Goal: Navigation & Orientation: Understand site structure

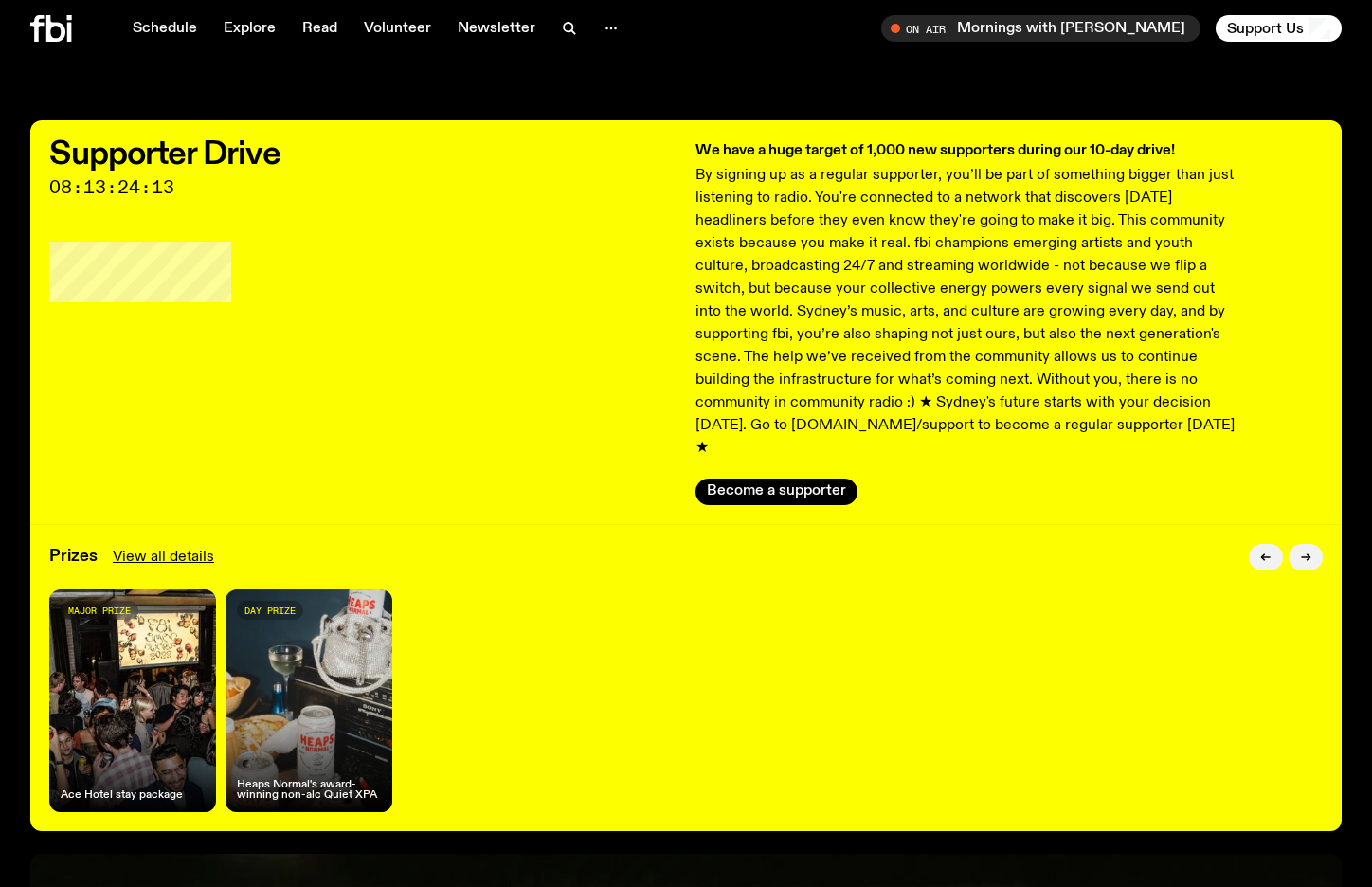
scroll to position [51, 0]
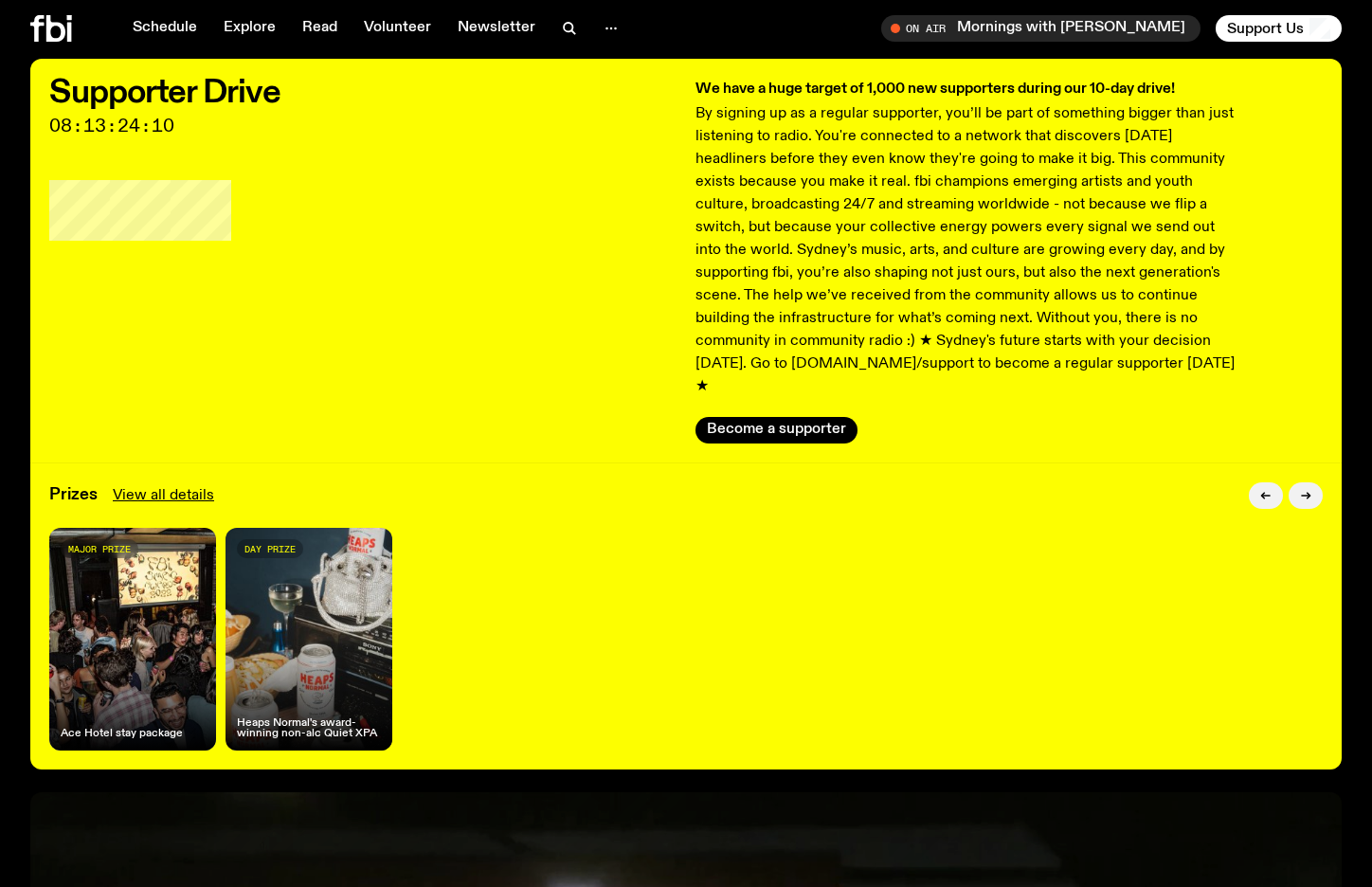
click at [151, 569] on div "major prize Ace Hotel stay package" at bounding box center [132, 639] width 167 height 223
click at [149, 528] on div "major prize Ace Hotel stay package" at bounding box center [132, 639] width 167 height 223
click at [111, 544] on span "major prize" at bounding box center [100, 549] width 62 height 11
click at [164, 485] on link "View all details" at bounding box center [163, 495] width 102 height 22
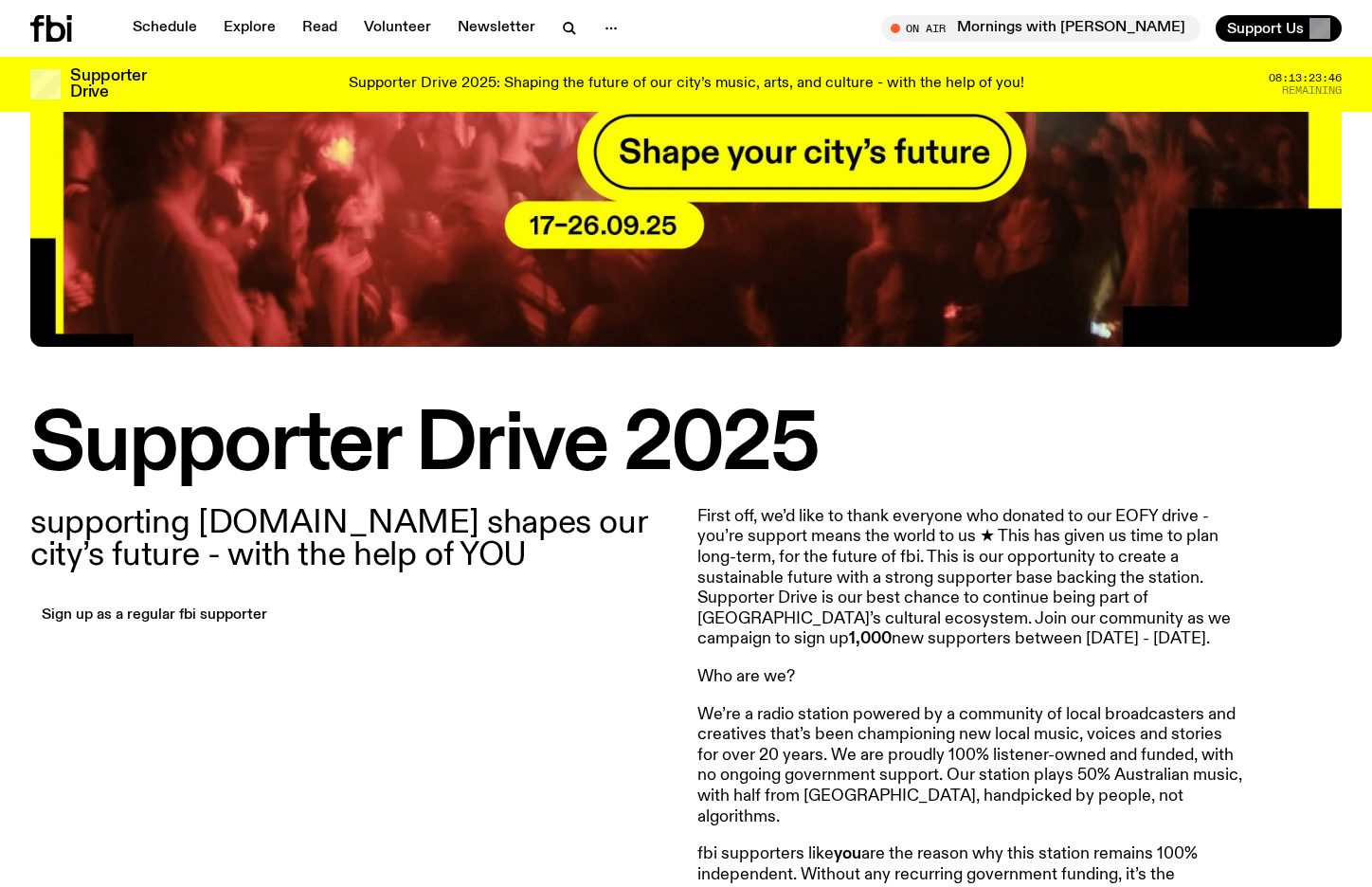
scroll to position [367, 0]
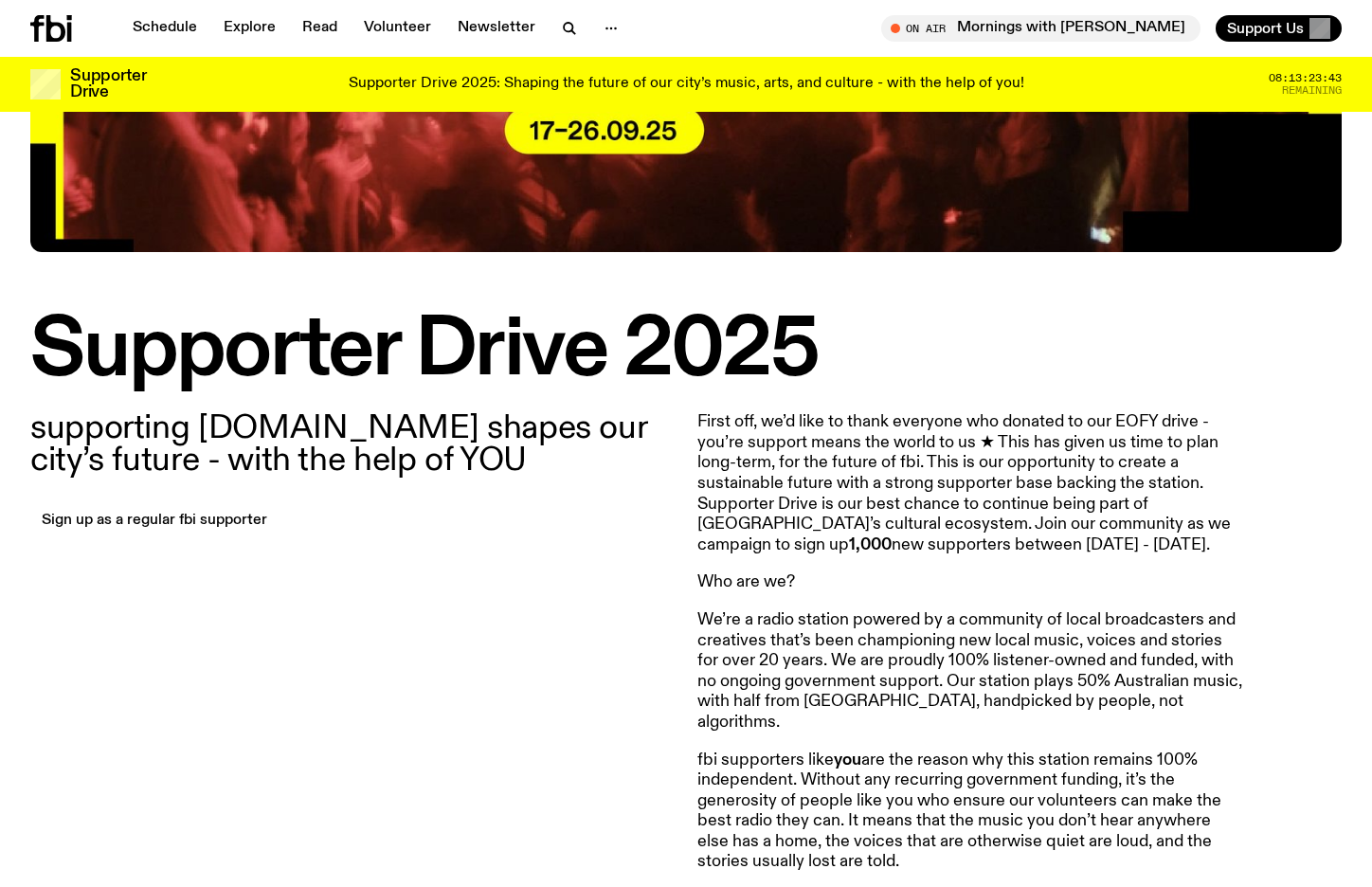
click at [590, 145] on img at bounding box center [686, 24] width 1311 height 455
click at [584, 126] on img at bounding box center [686, 24] width 1311 height 455
click at [1304, 28] on button "Support Us" at bounding box center [1278, 28] width 126 height 26
click at [168, 29] on link "Schedule" at bounding box center [164, 28] width 87 height 26
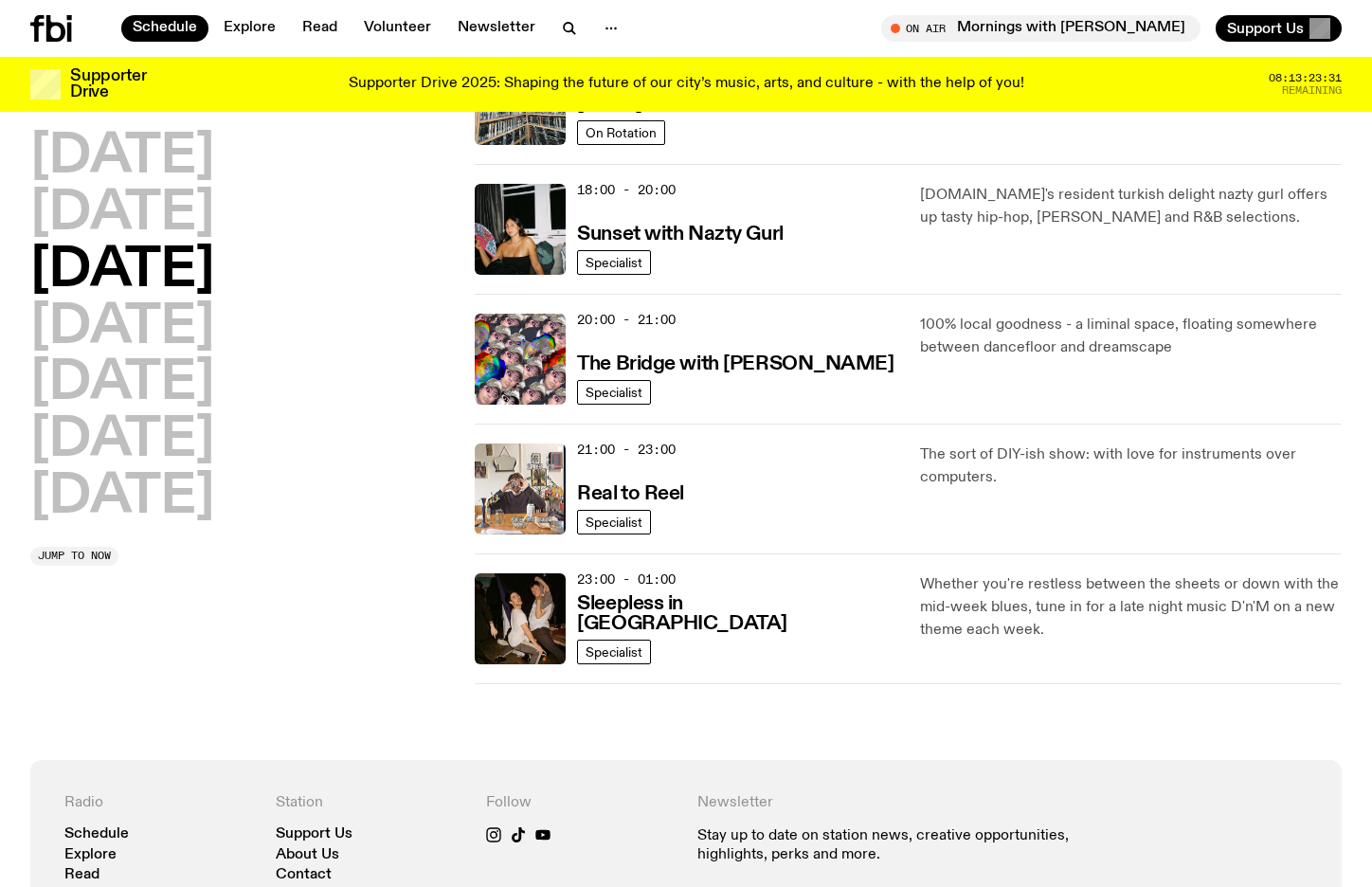
scroll to position [813, 0]
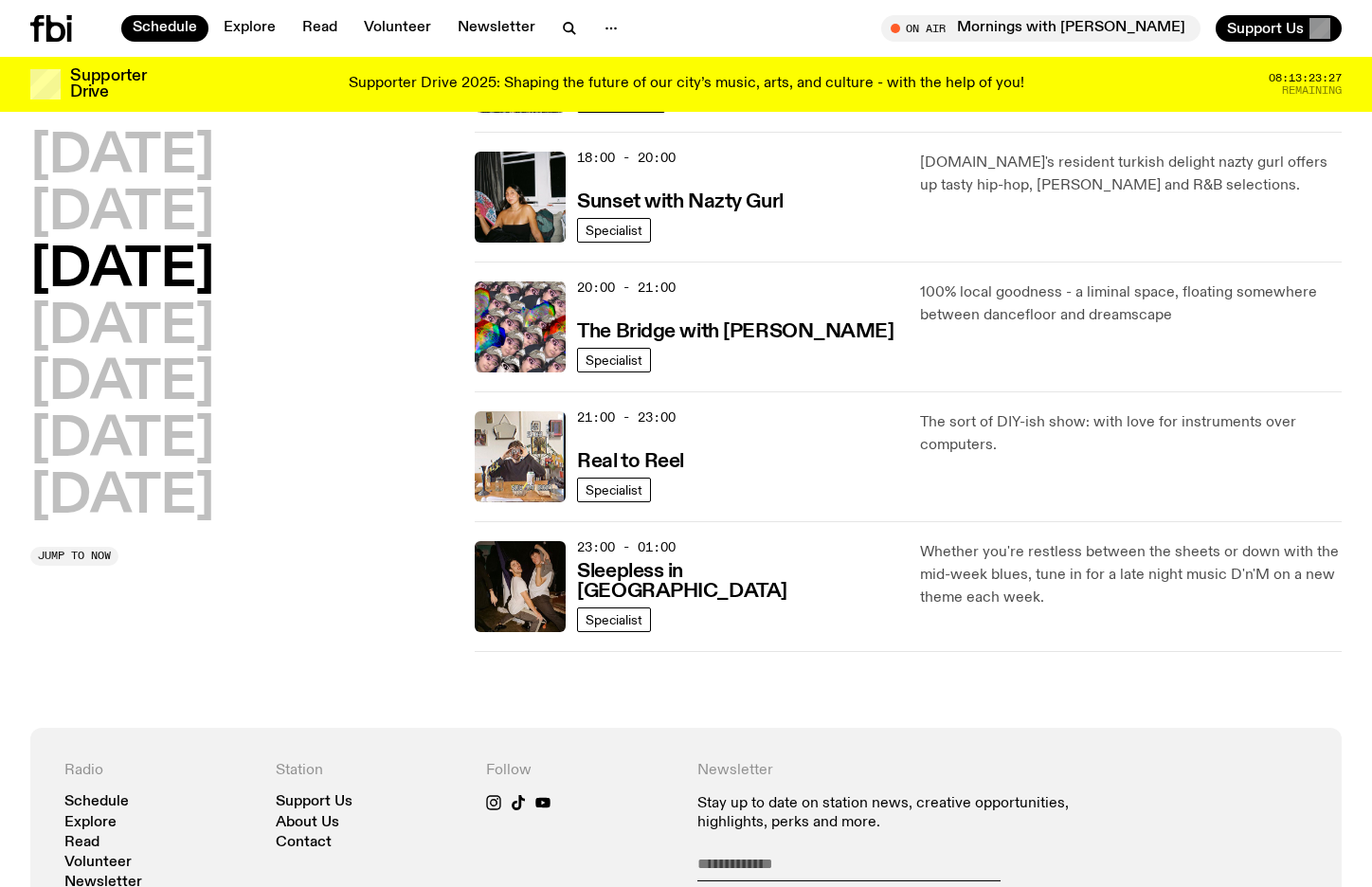
click at [471, 44] on div "Schedule Explore Read Volunteer Newsletter On Air Mornings with [PERSON_NAME] T…" at bounding box center [686, 28] width 1372 height 57
click at [372, 30] on link "Volunteer" at bounding box center [397, 28] width 90 height 26
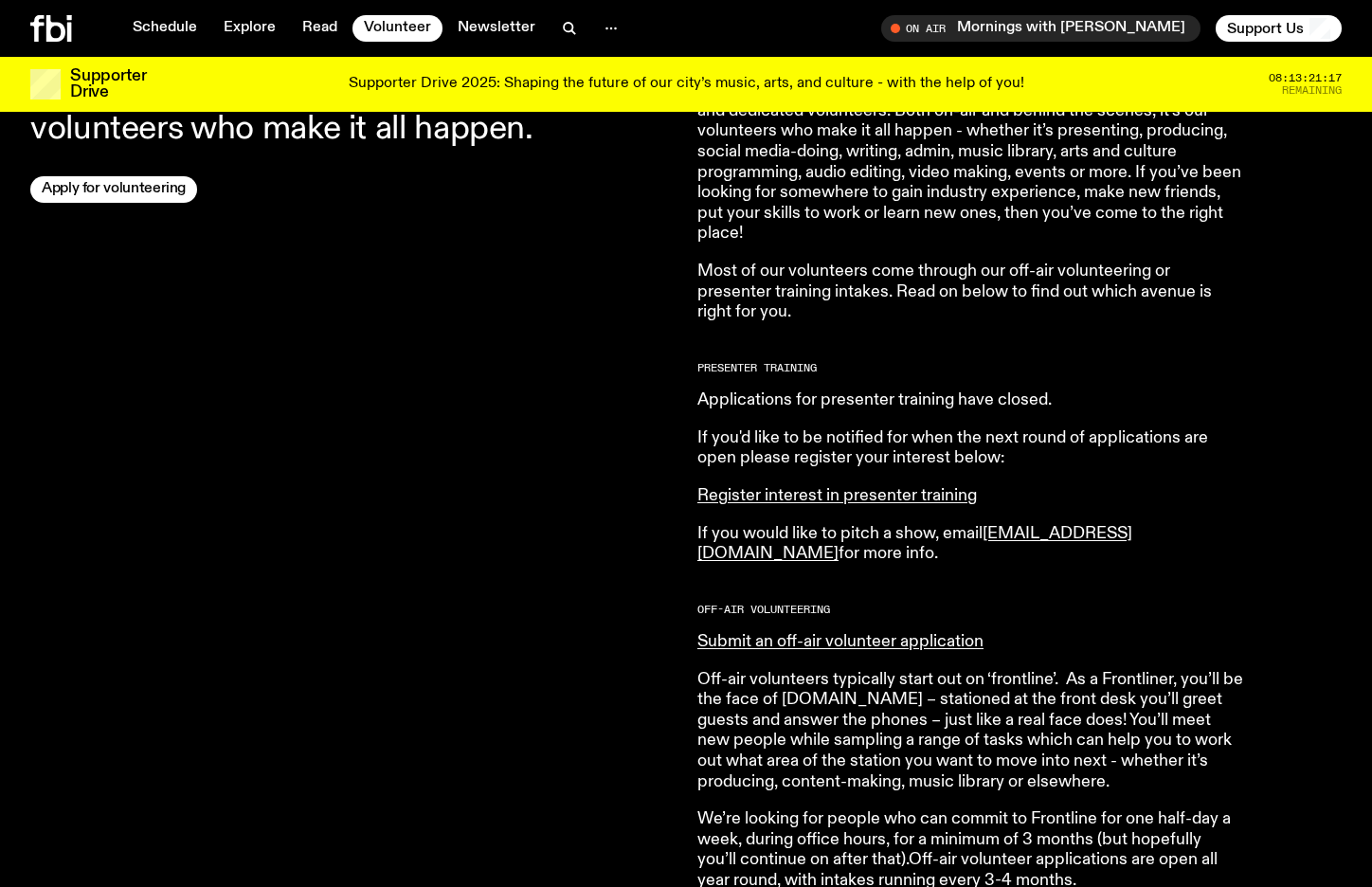
scroll to position [823, 0]
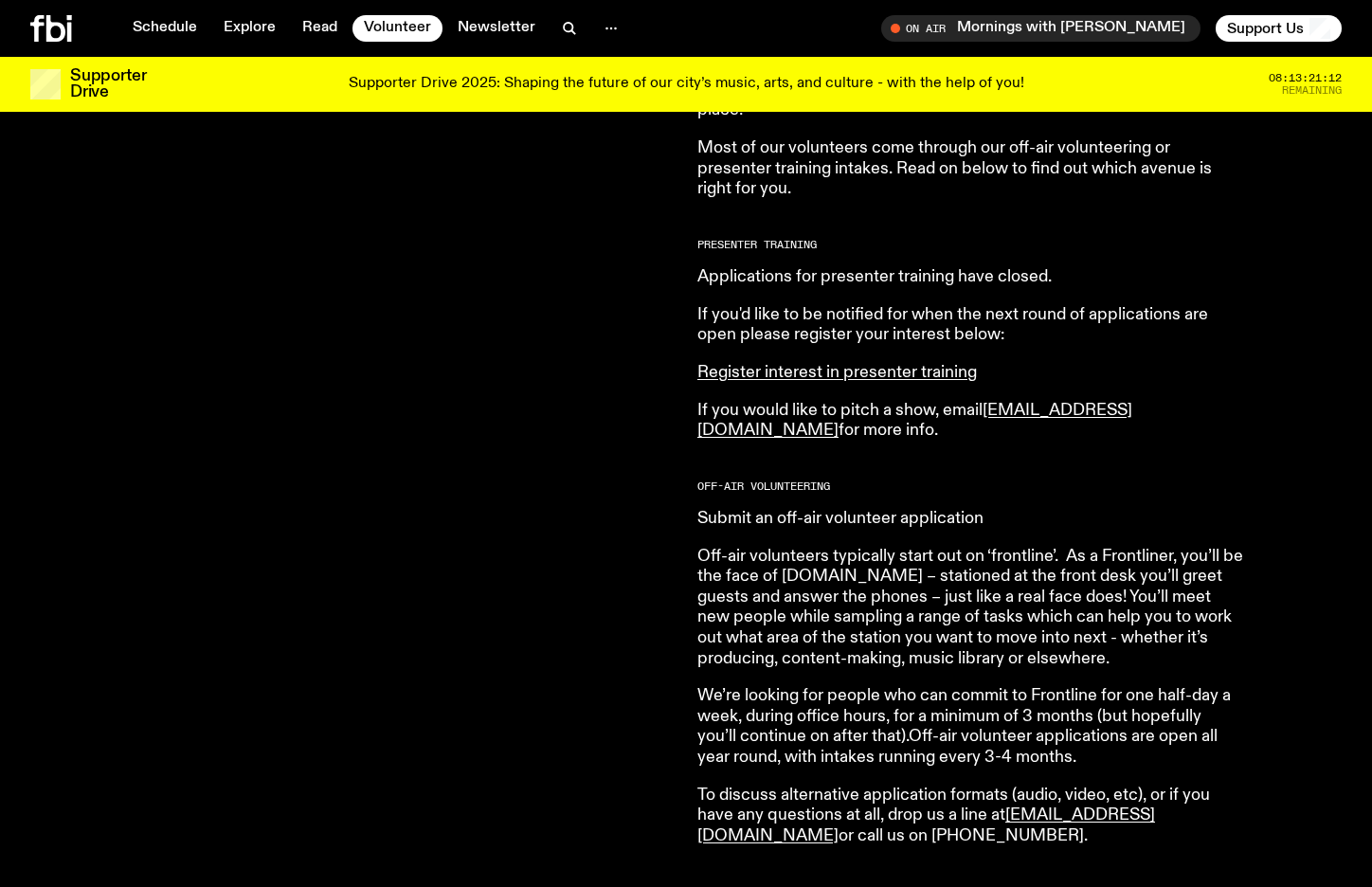
click at [904, 526] on link "Submit an off-air volunteer application" at bounding box center [840, 518] width 286 height 17
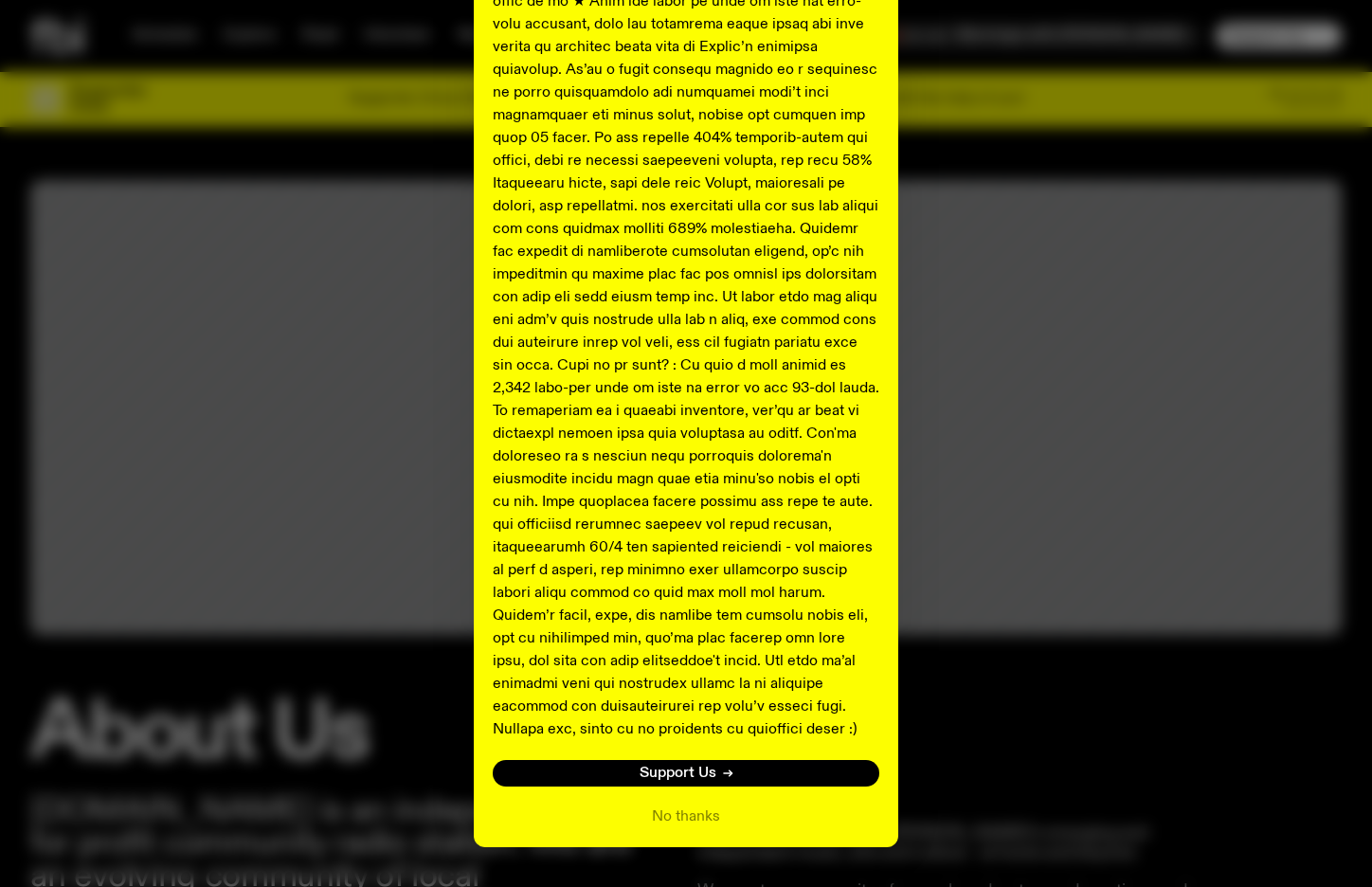
scroll to position [528, 0]
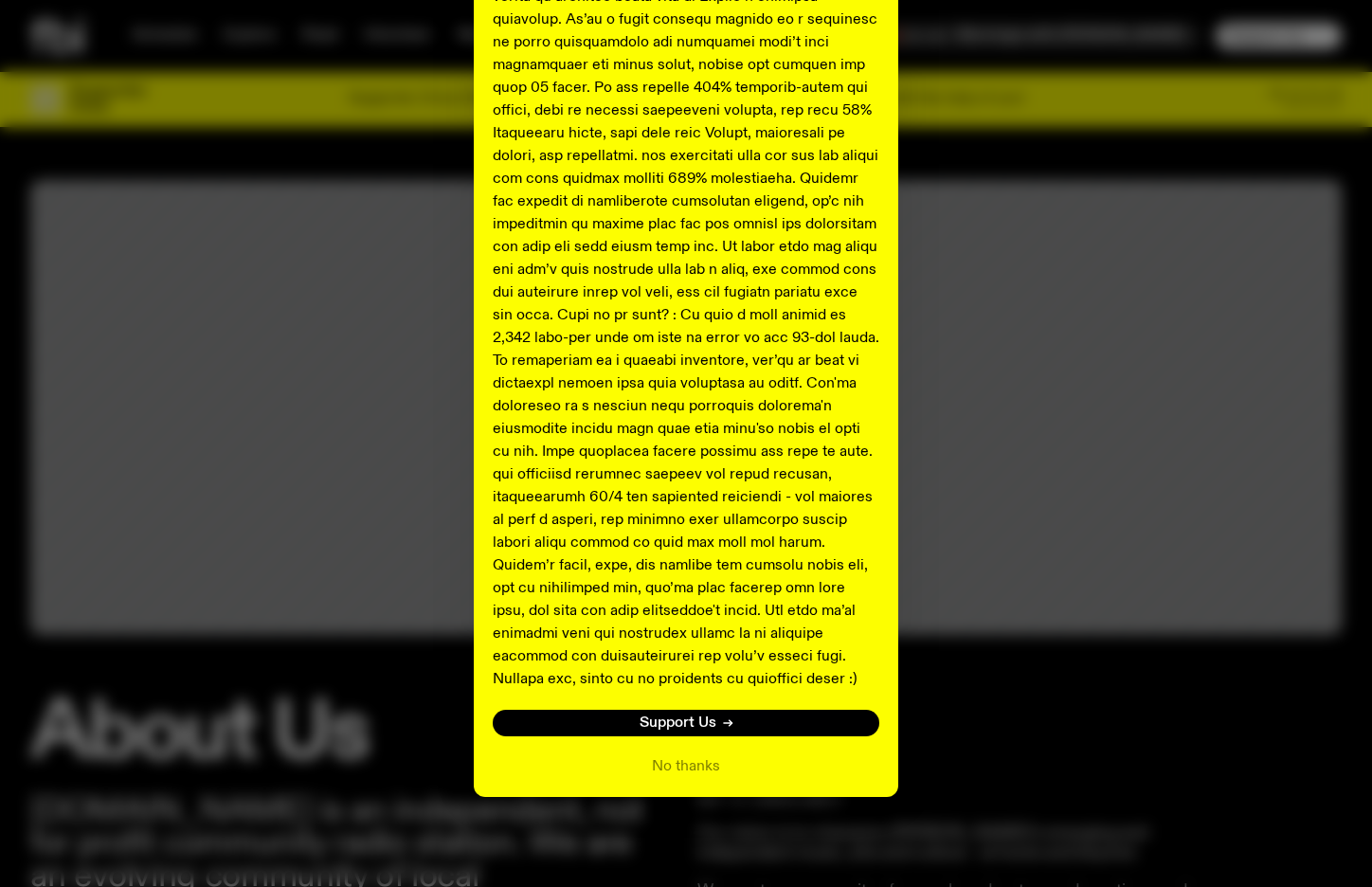
click at [1033, 579] on div "Shaping the future of our city’s music, arts, and culture - with the help of yo…" at bounding box center [686, 180] width 1311 height 1234
click at [683, 765] on button "No thanks" at bounding box center [686, 766] width 68 height 22
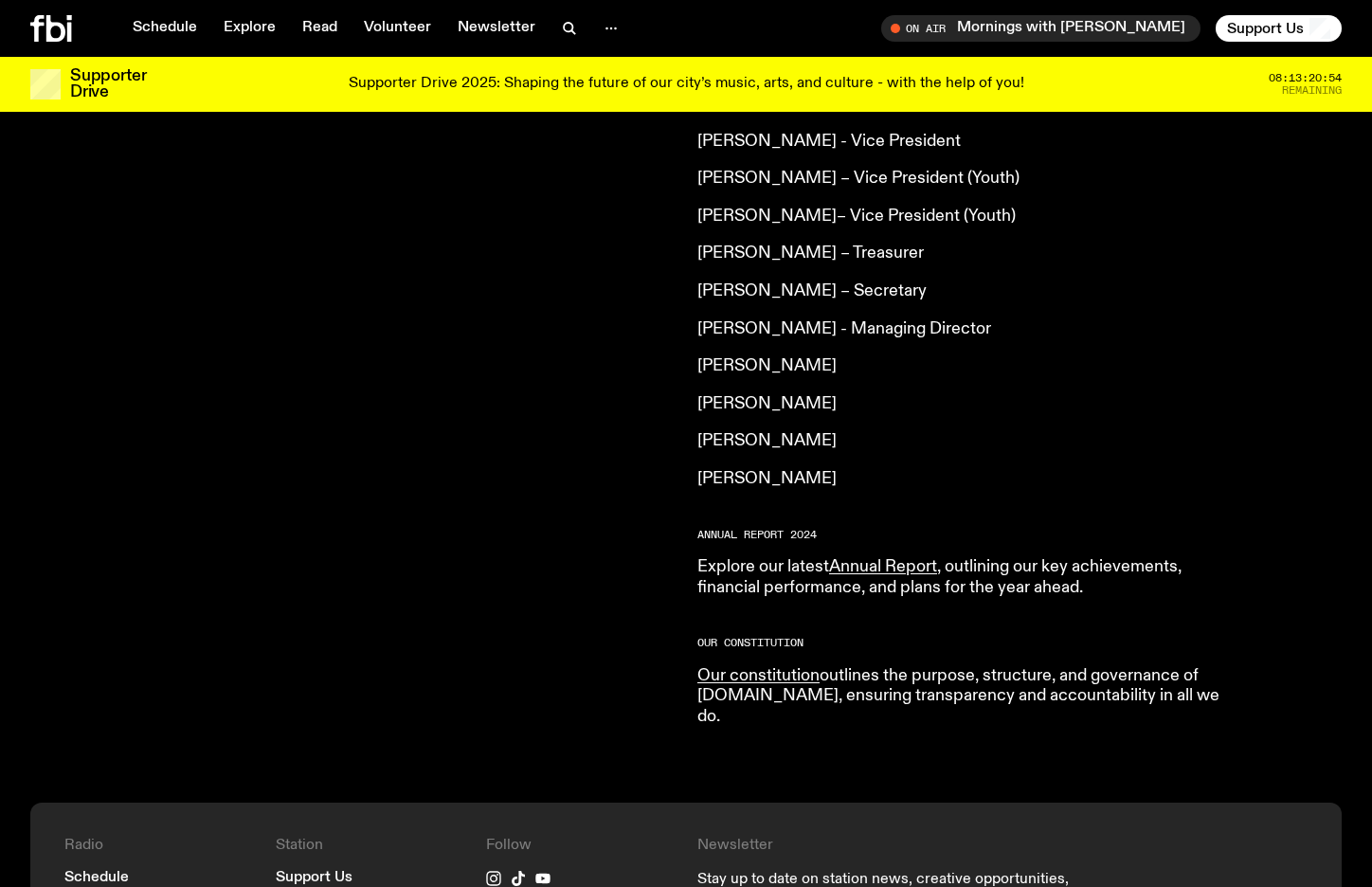
scroll to position [1535, 0]
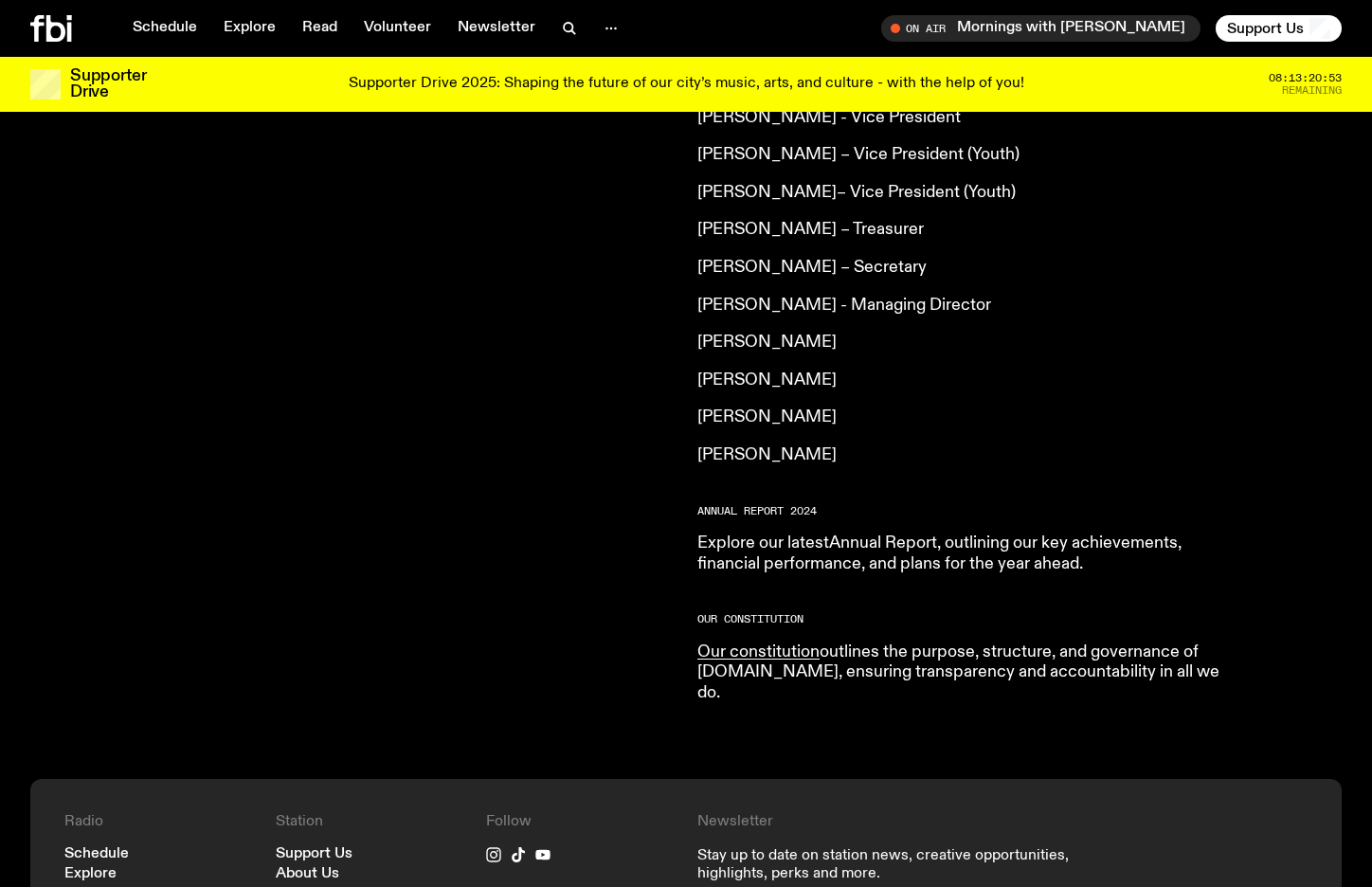
click at [874, 534] on link "Annual Report" at bounding box center [883, 542] width 108 height 17
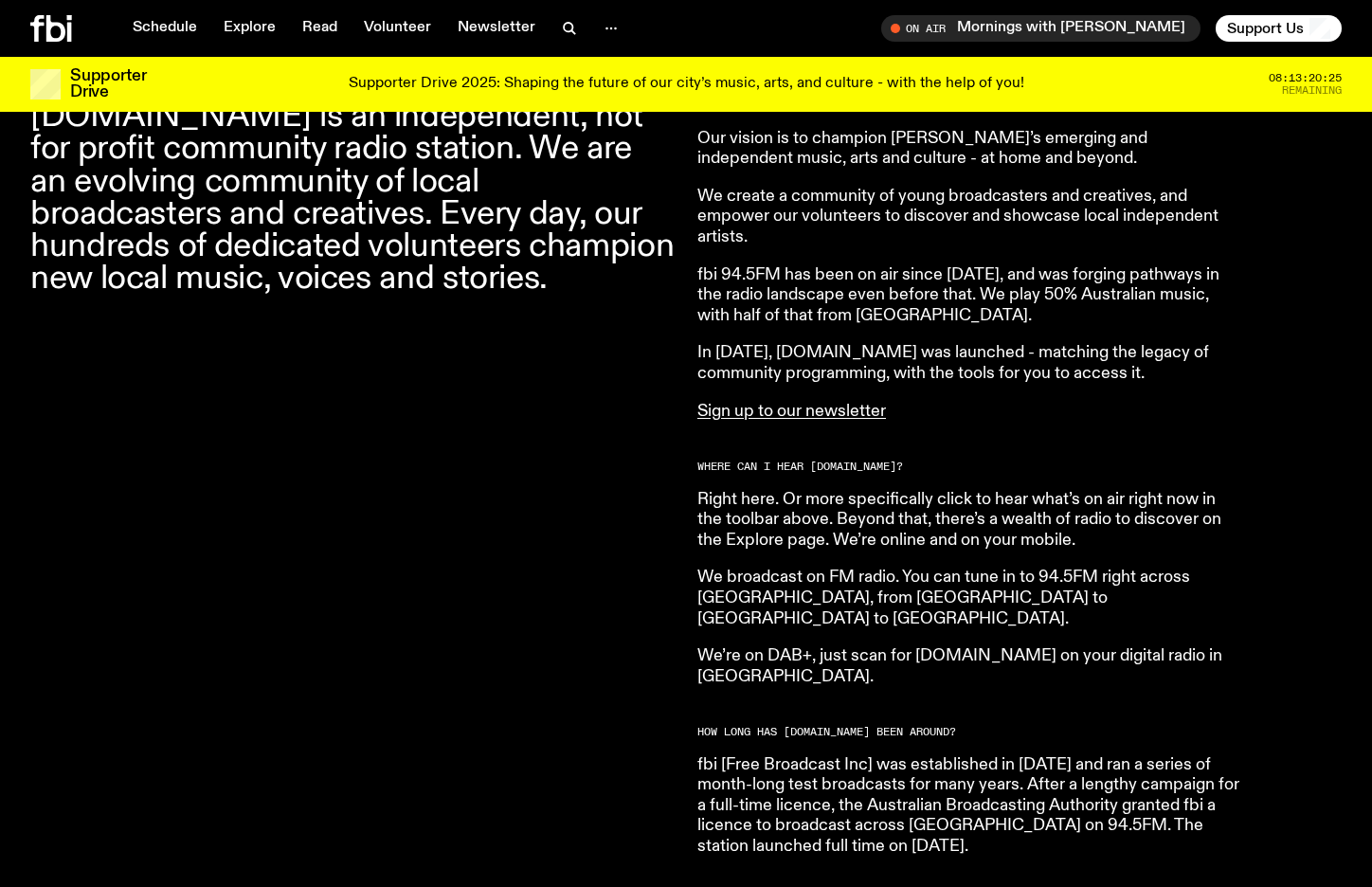
scroll to position [739, 0]
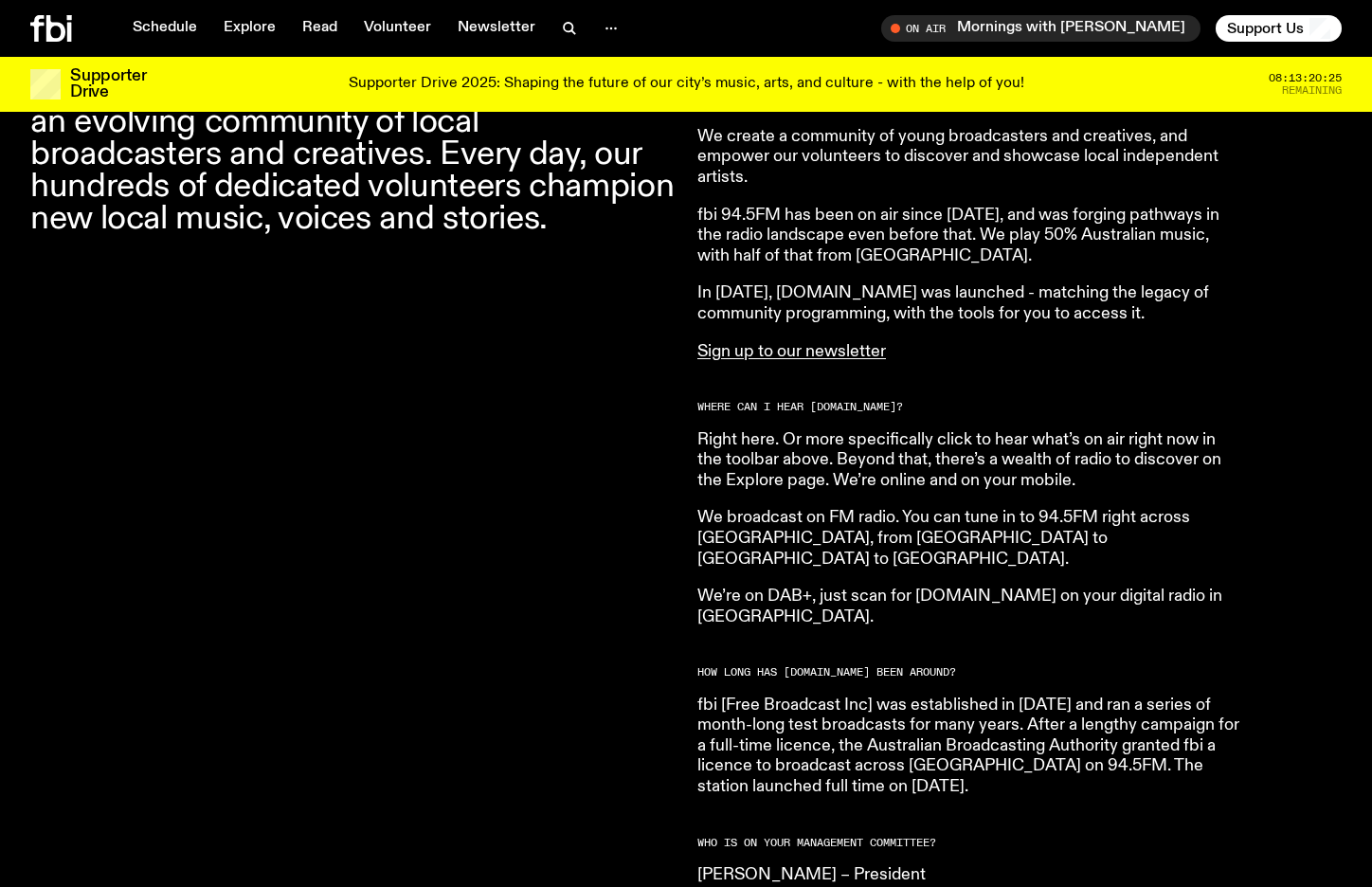
click at [845, 352] on link "Sign up to our newsletter" at bounding box center [791, 351] width 188 height 17
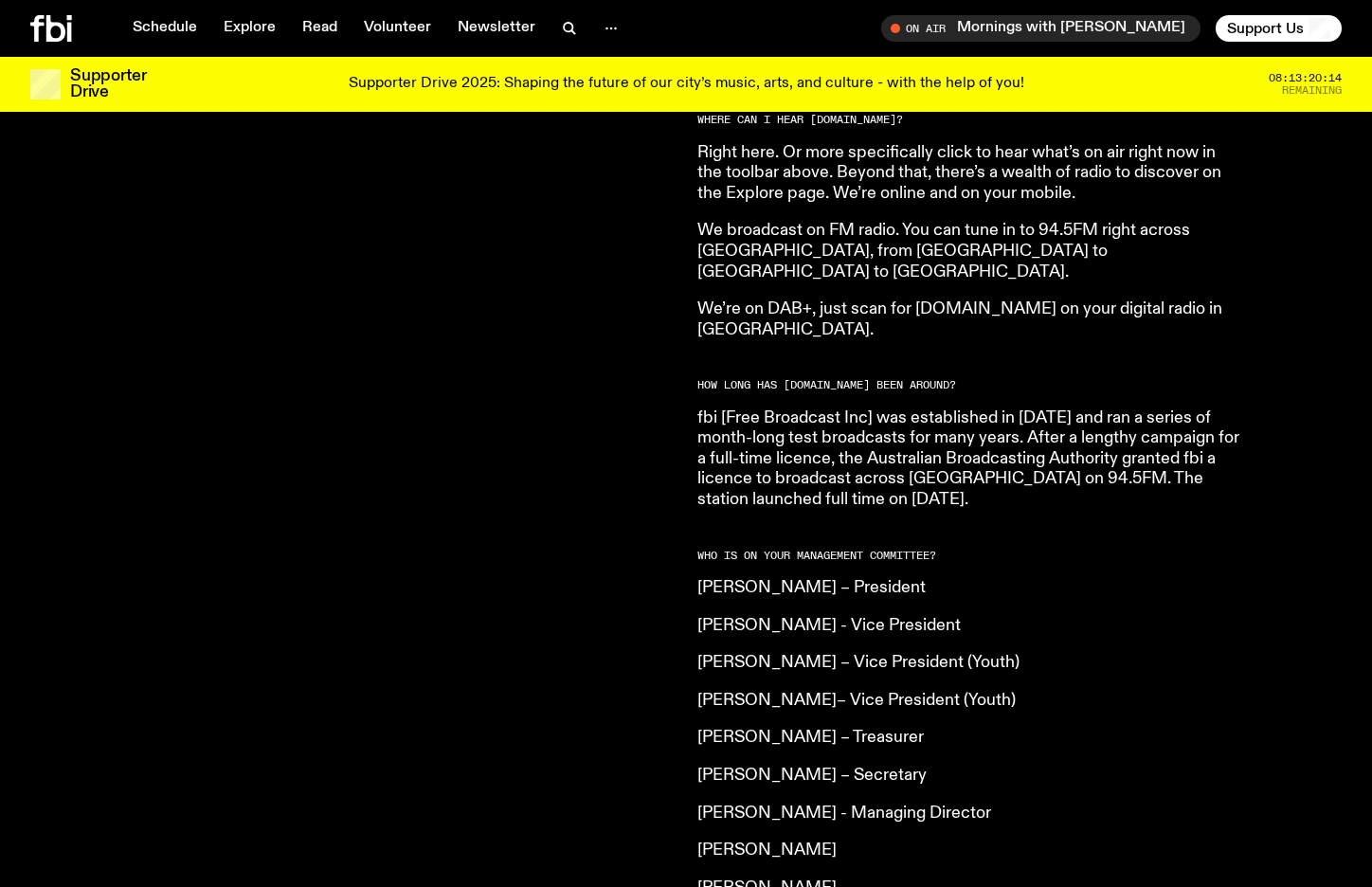
scroll to position [1026, 0]
click at [913, 447] on p "fbi [Free Broadcast Inc] was established in 1995 and ran a series of month-long…" at bounding box center [970, 460] width 546 height 103
click at [913, 446] on p "fbi [Free Broadcast Inc] was established in 1995 and ran a series of month-long…" at bounding box center [970, 460] width 546 height 103
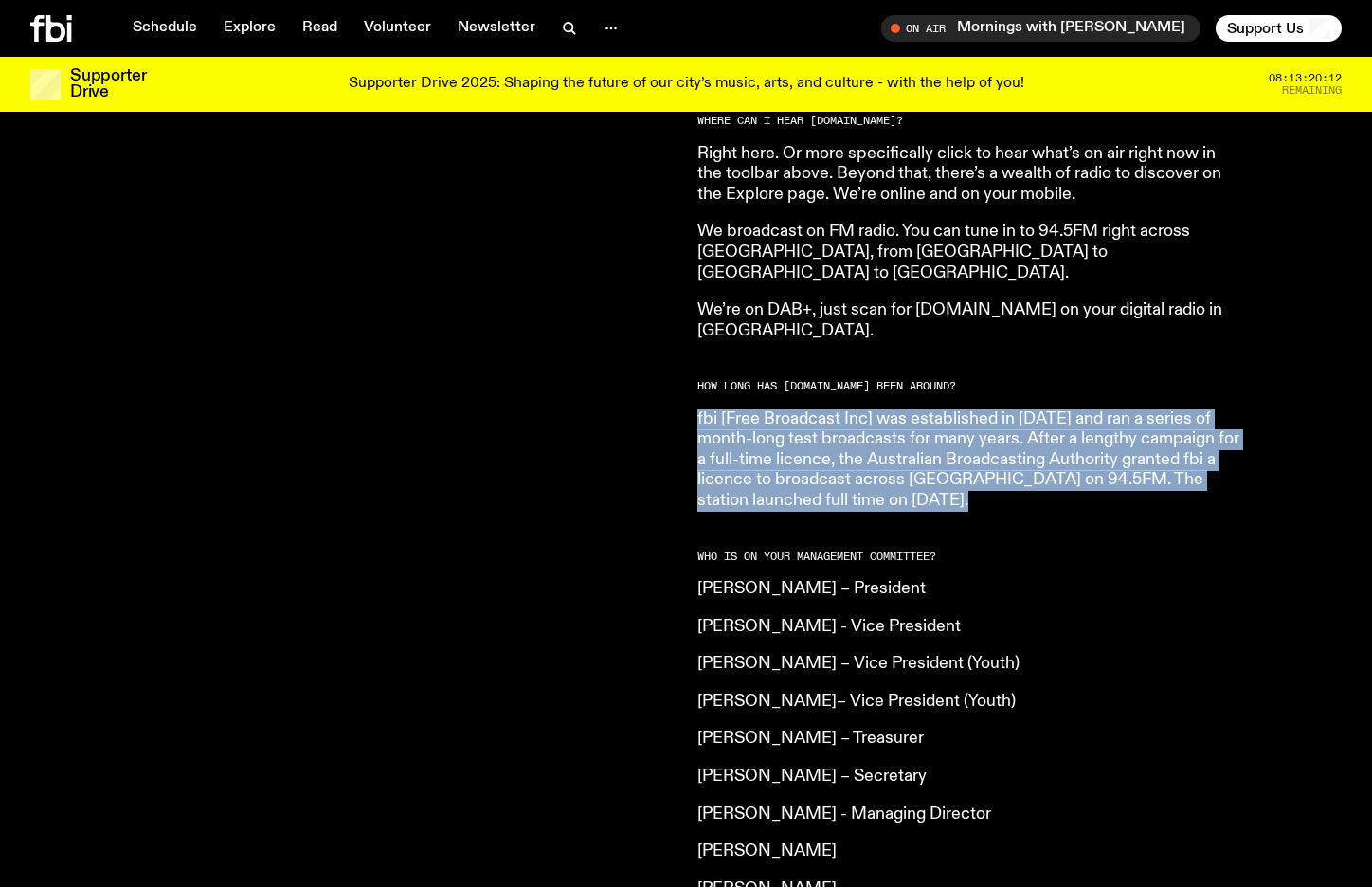
click at [913, 446] on p "fbi [Free Broadcast Inc] was established in 1995 and ran a series of month-long…" at bounding box center [970, 460] width 546 height 103
click at [913, 409] on p "fbi [Free Broadcast Inc] was established in 1995 and ran a series of month-long…" at bounding box center [970, 460] width 546 height 103
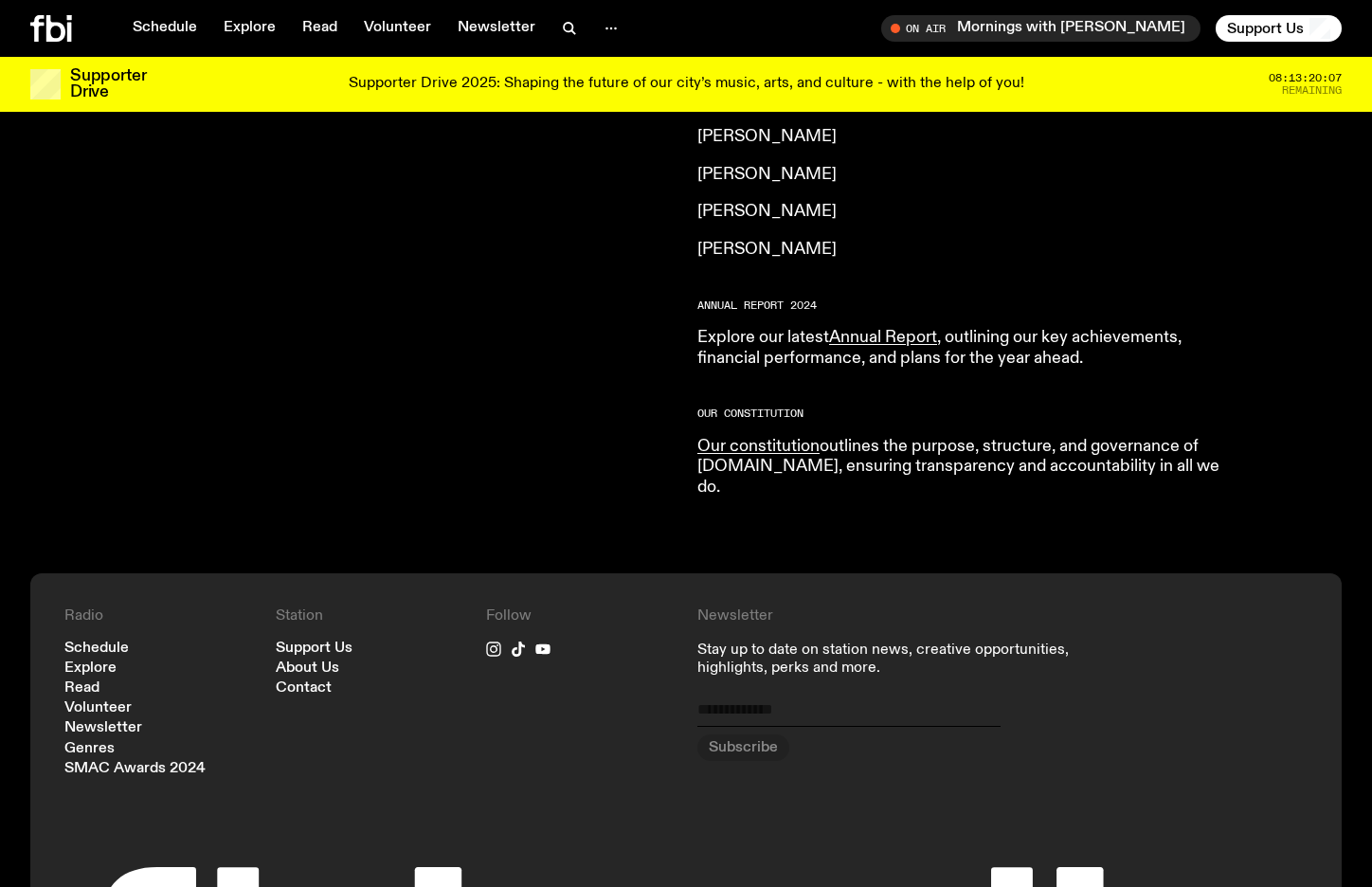
scroll to position [1750, 0]
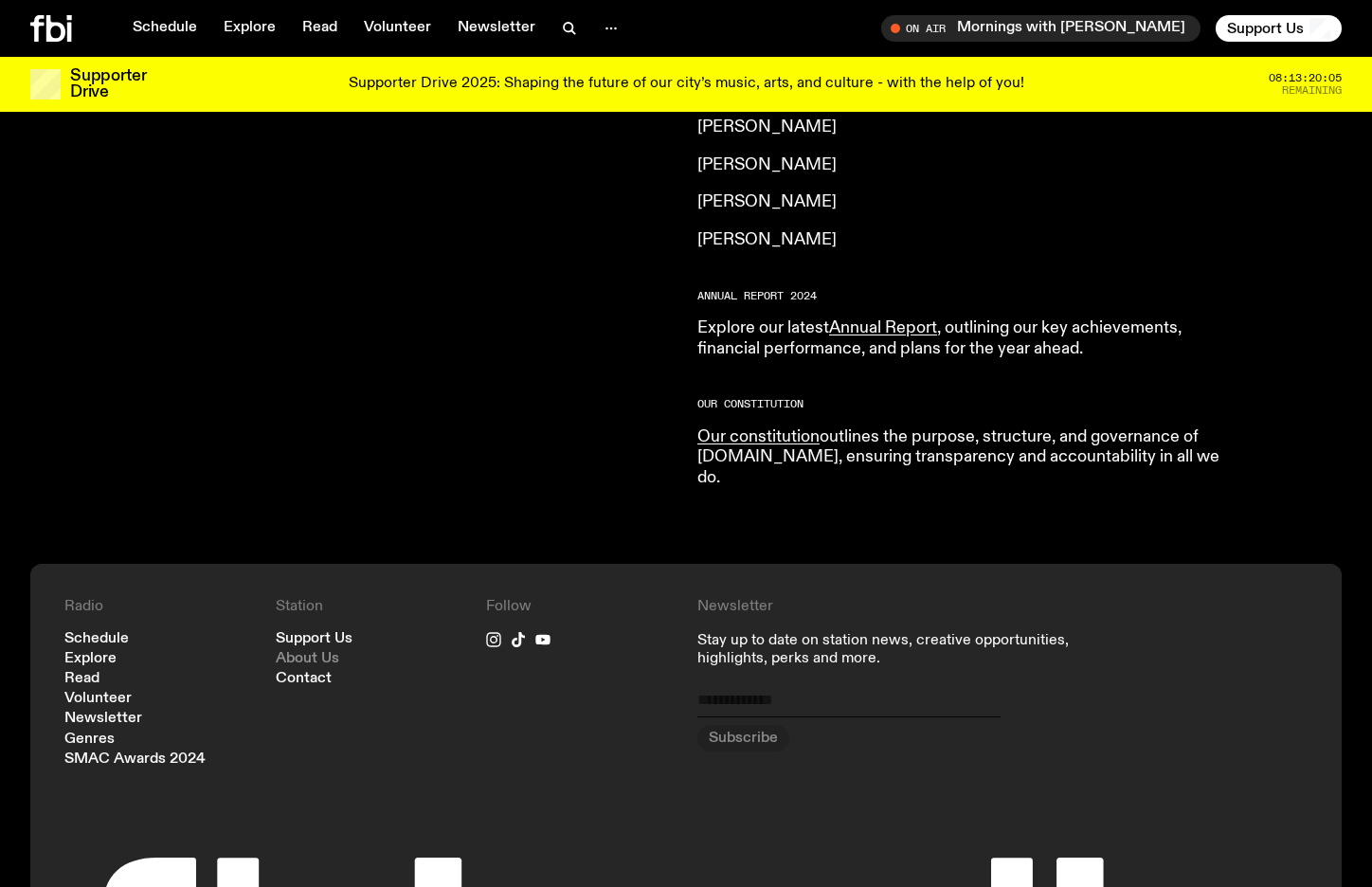
click at [303, 653] on link "About Us" at bounding box center [307, 659] width 63 height 15
click at [121, 712] on link "Newsletter" at bounding box center [104, 719] width 78 height 15
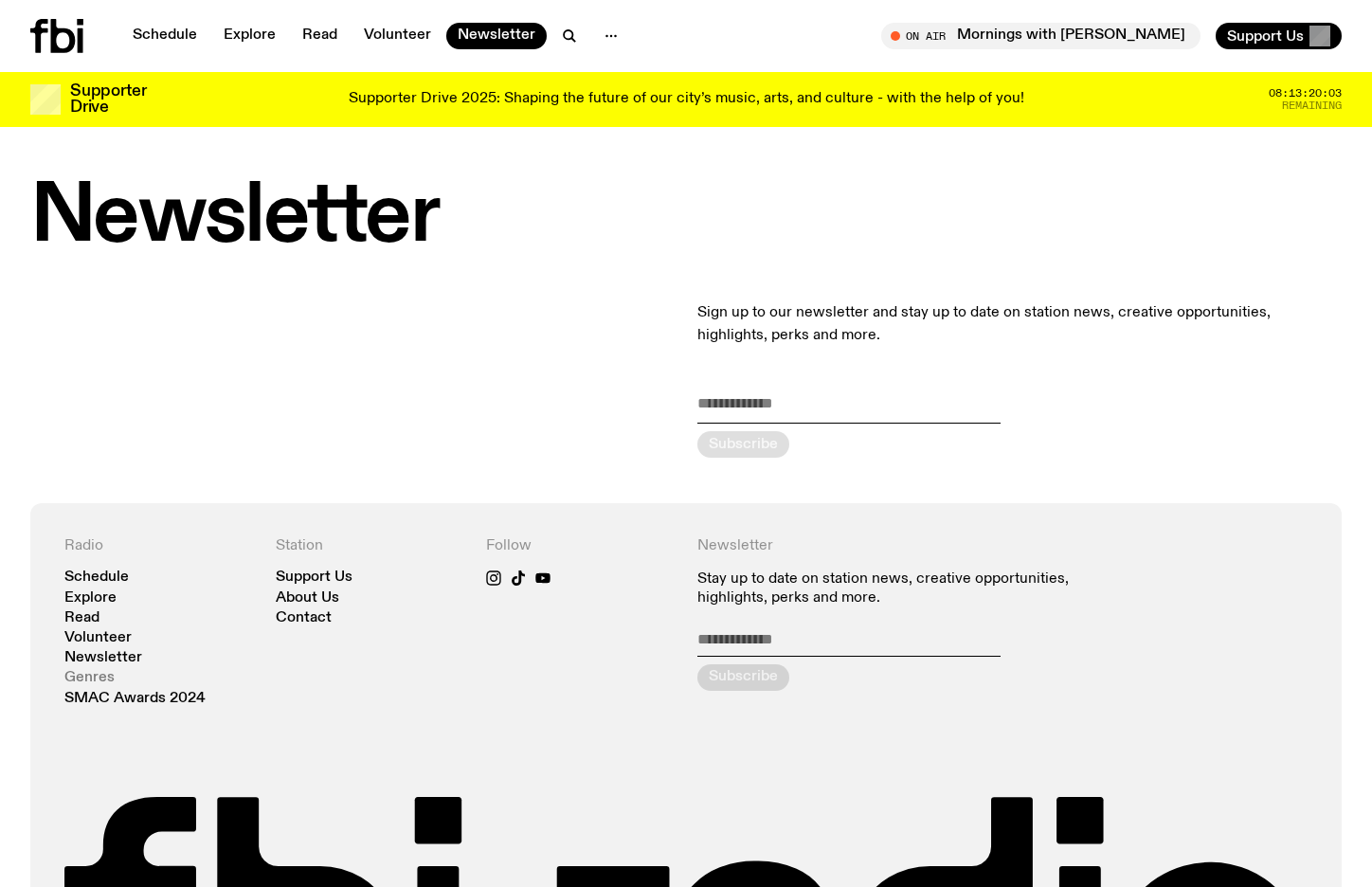
click at [104, 681] on link "Genres" at bounding box center [89, 678] width 50 height 15
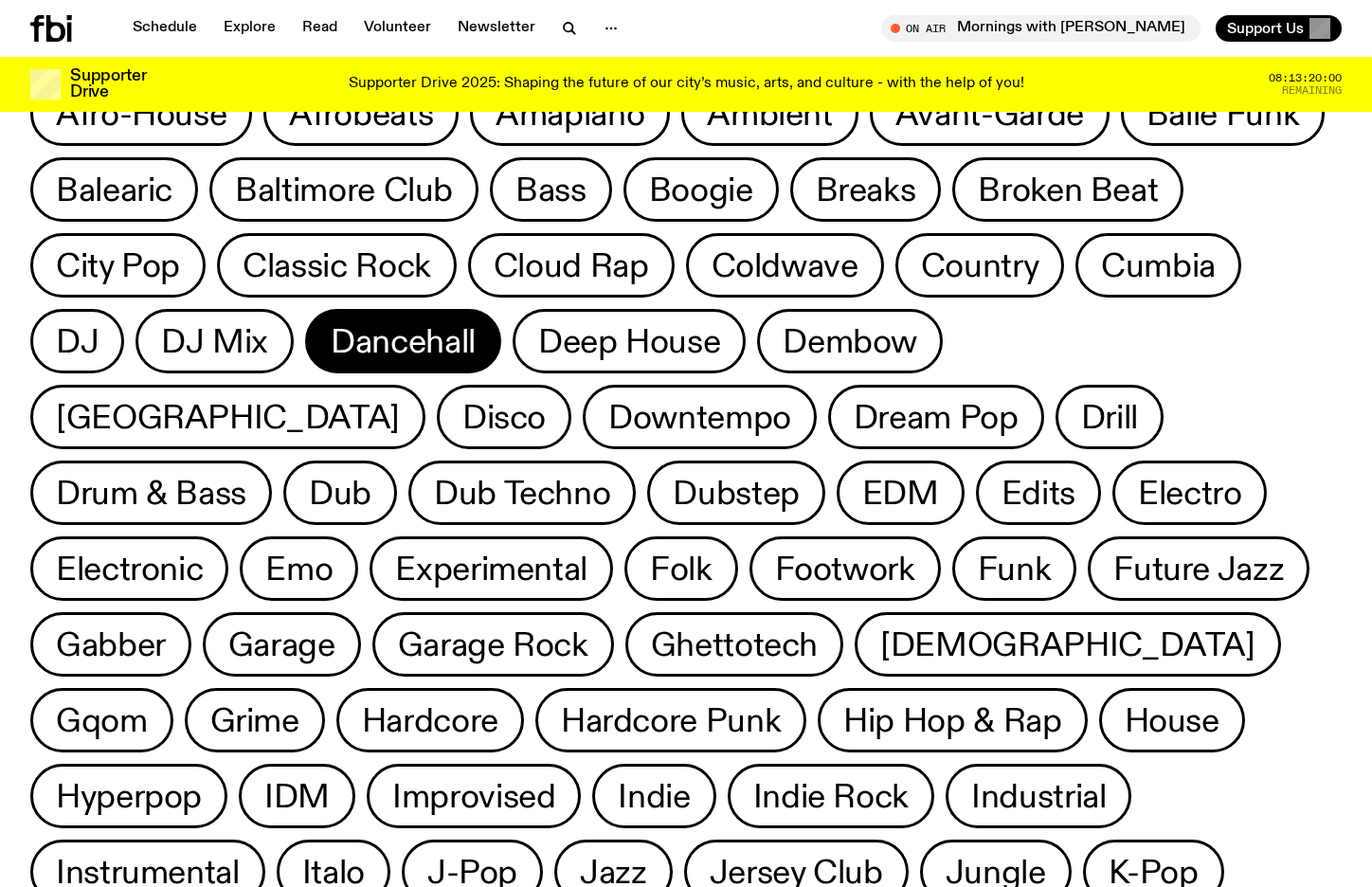
click at [412, 323] on span "Dancehall" at bounding box center [403, 342] width 145 height 37
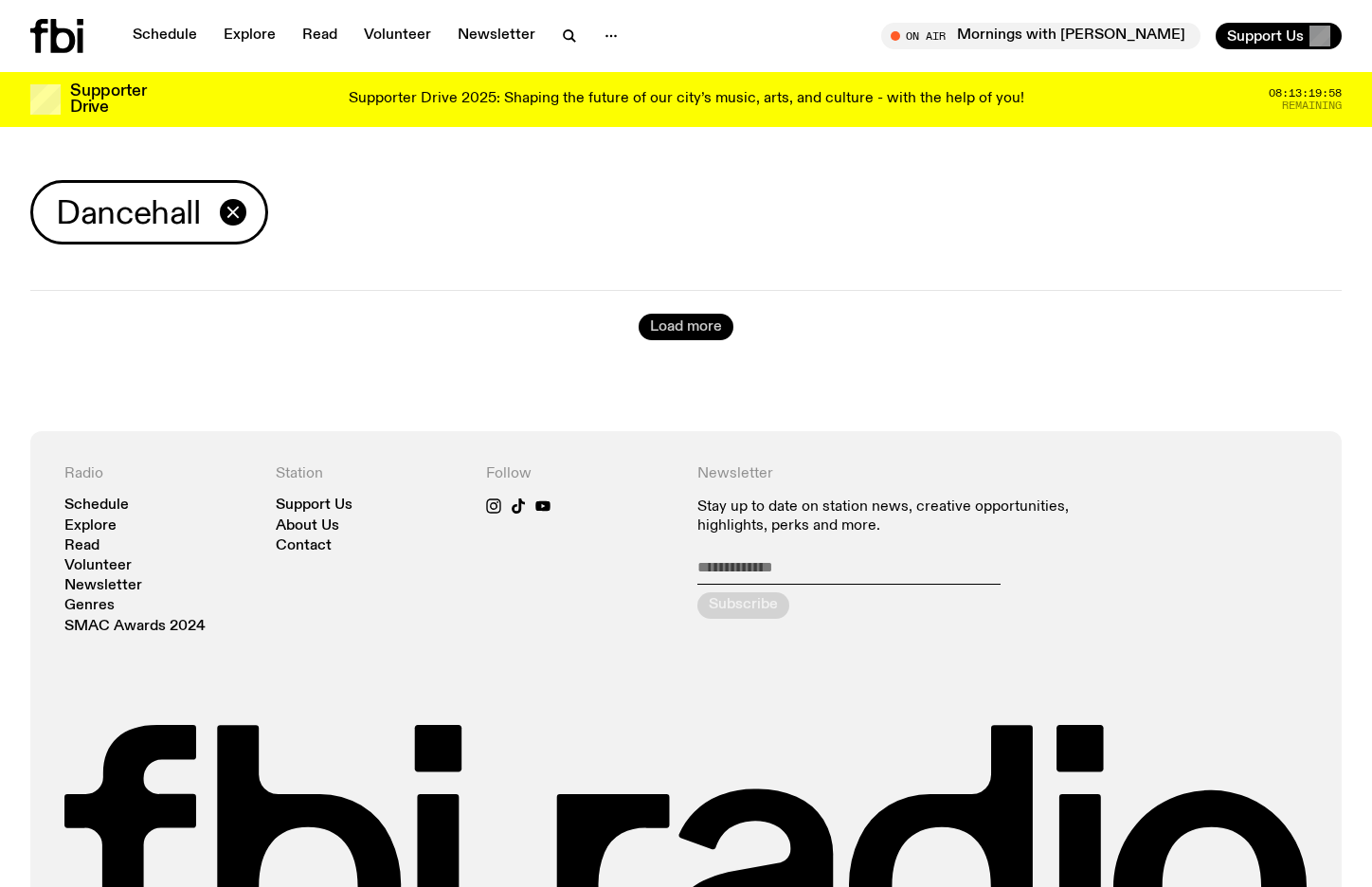
click at [712, 332] on button "Load more" at bounding box center [686, 326] width 95 height 26
click at [236, 212] on icon "button" at bounding box center [232, 212] width 22 height 22
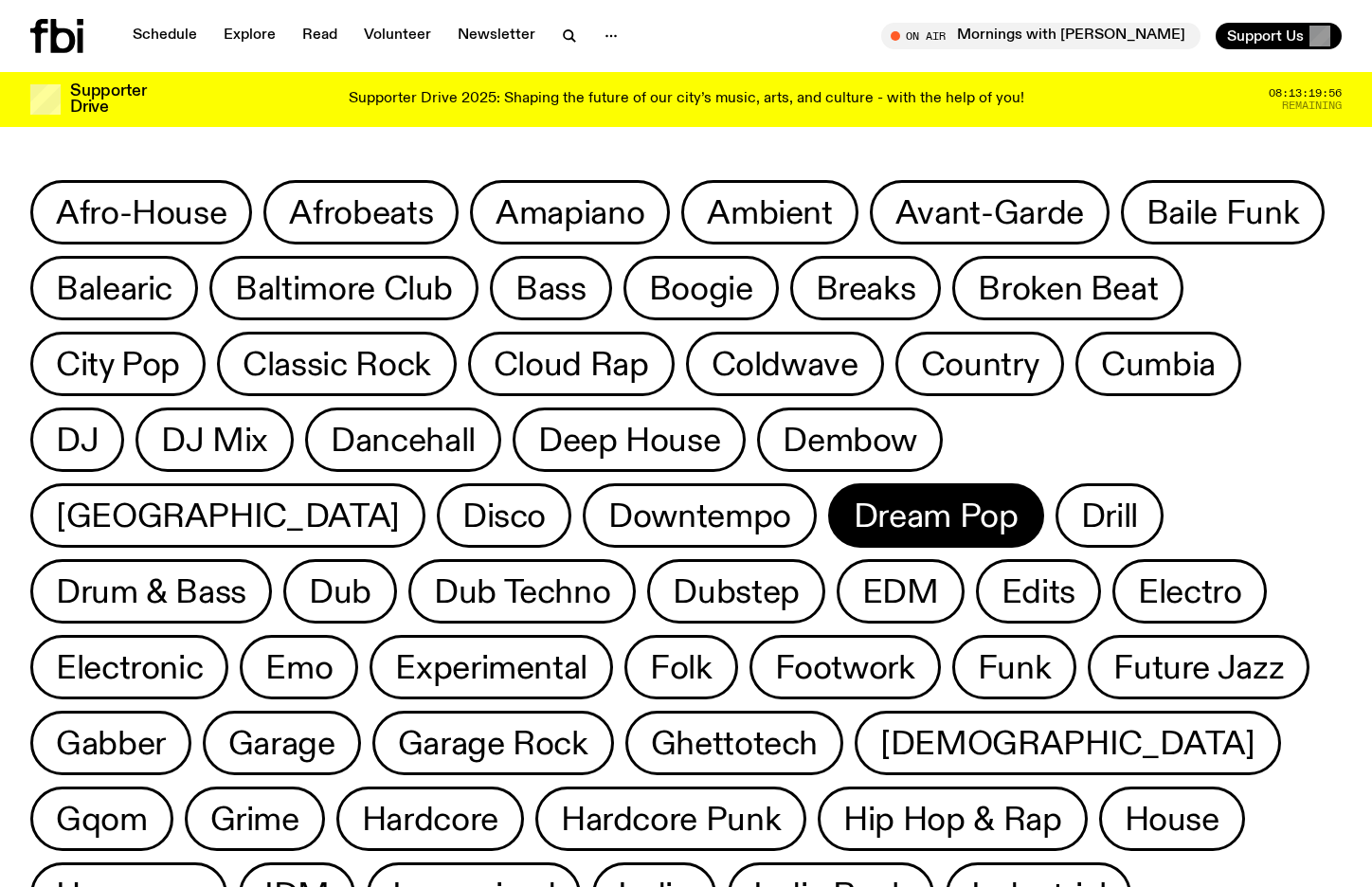
click at [853, 518] on span "Dream Pop" at bounding box center [935, 516] width 165 height 37
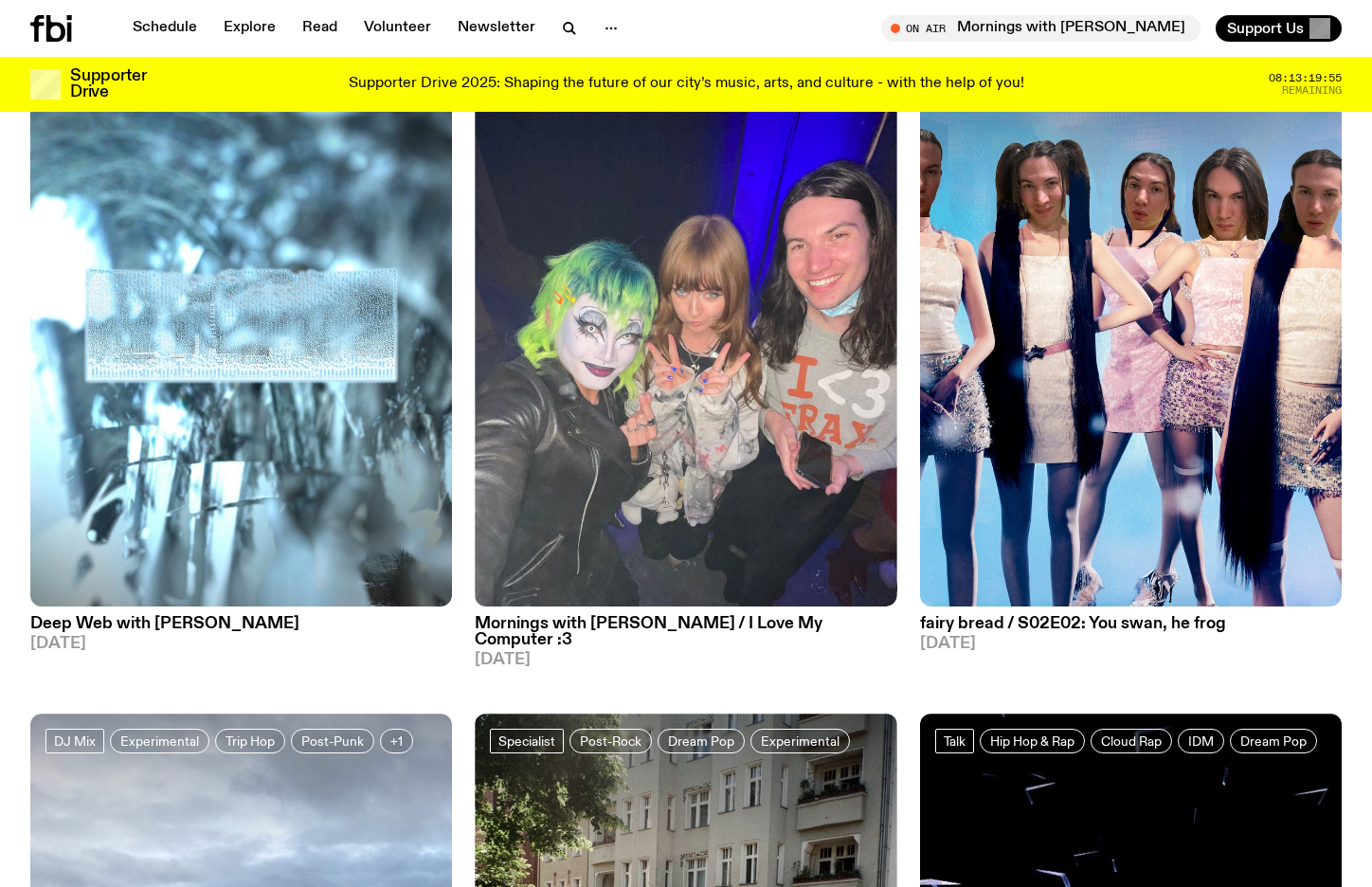
scroll to position [39, 0]
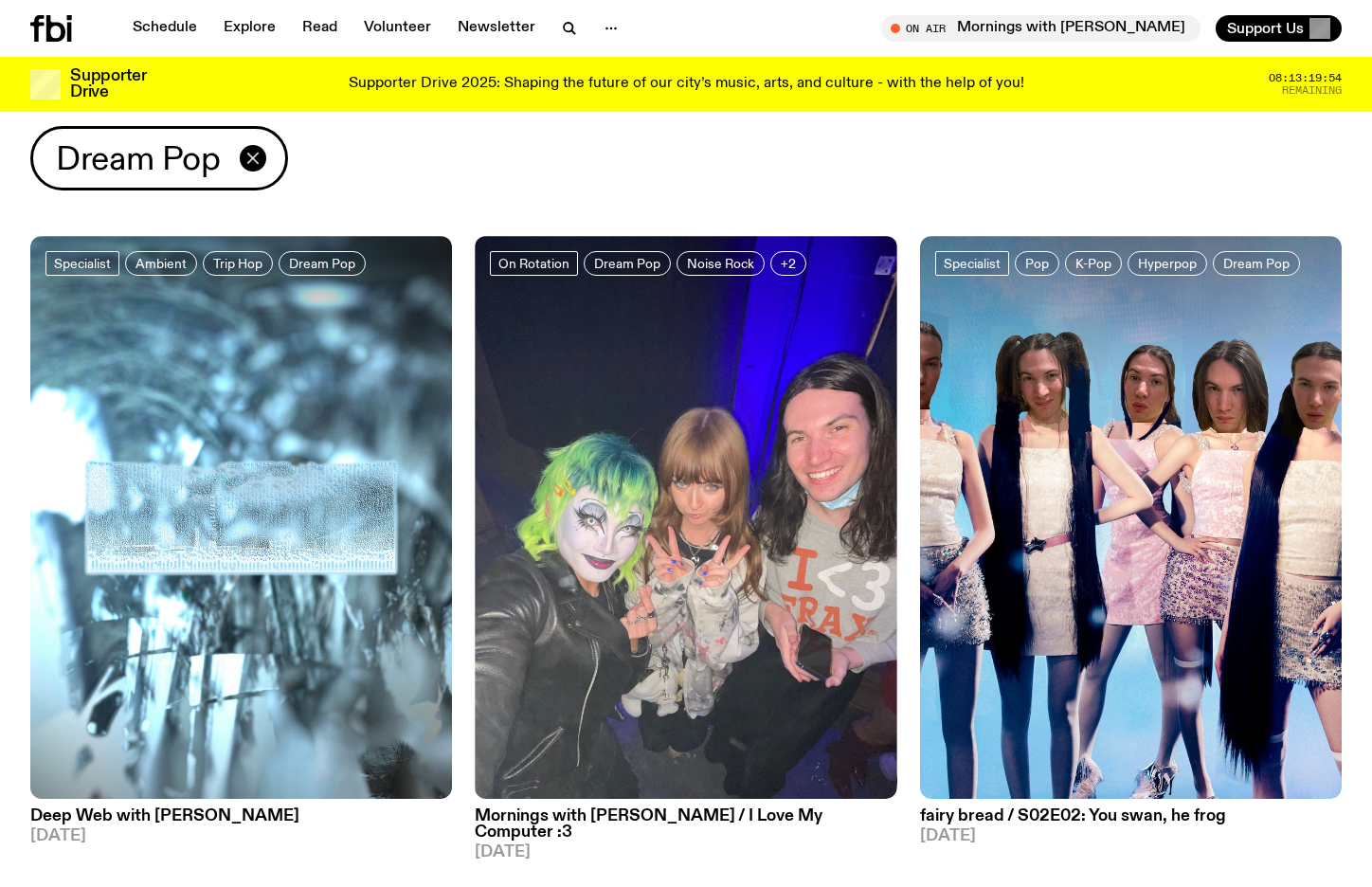
click at [259, 149] on icon "button" at bounding box center [252, 157] width 22 height 22
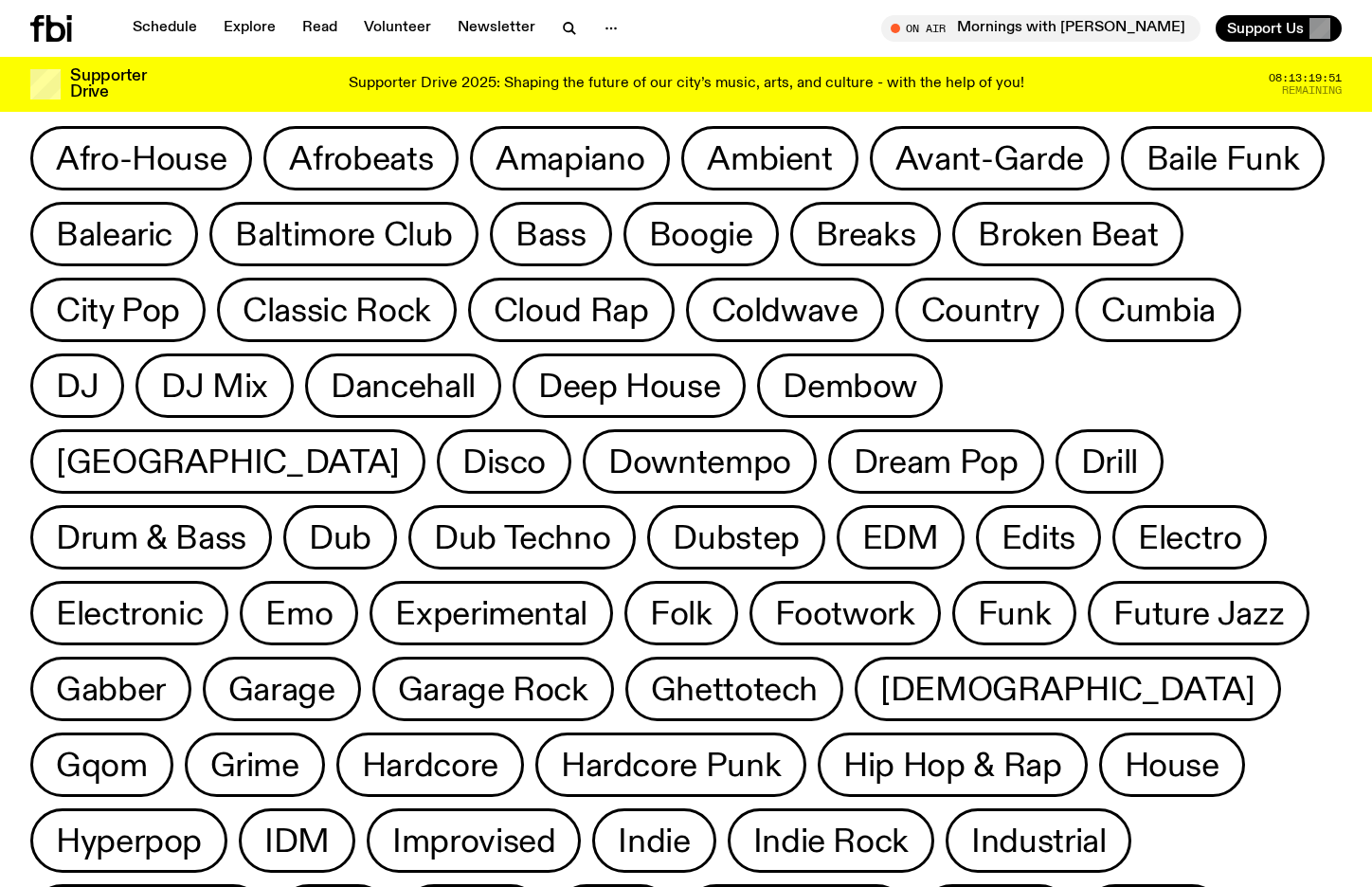
click at [1113, 621] on span "Future Jazz" at bounding box center [1198, 613] width 171 height 37
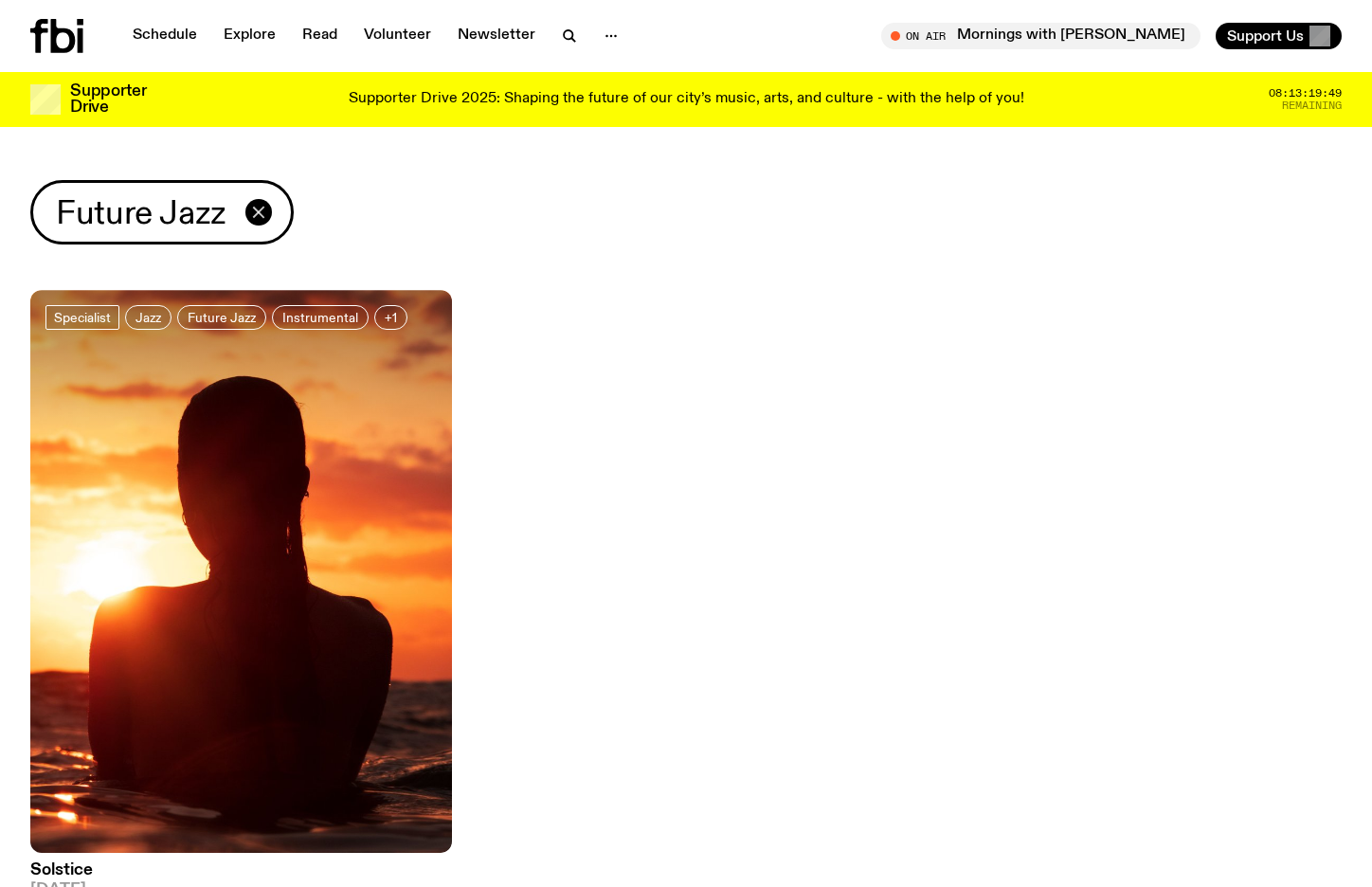
click at [255, 202] on icon "button" at bounding box center [258, 212] width 22 height 22
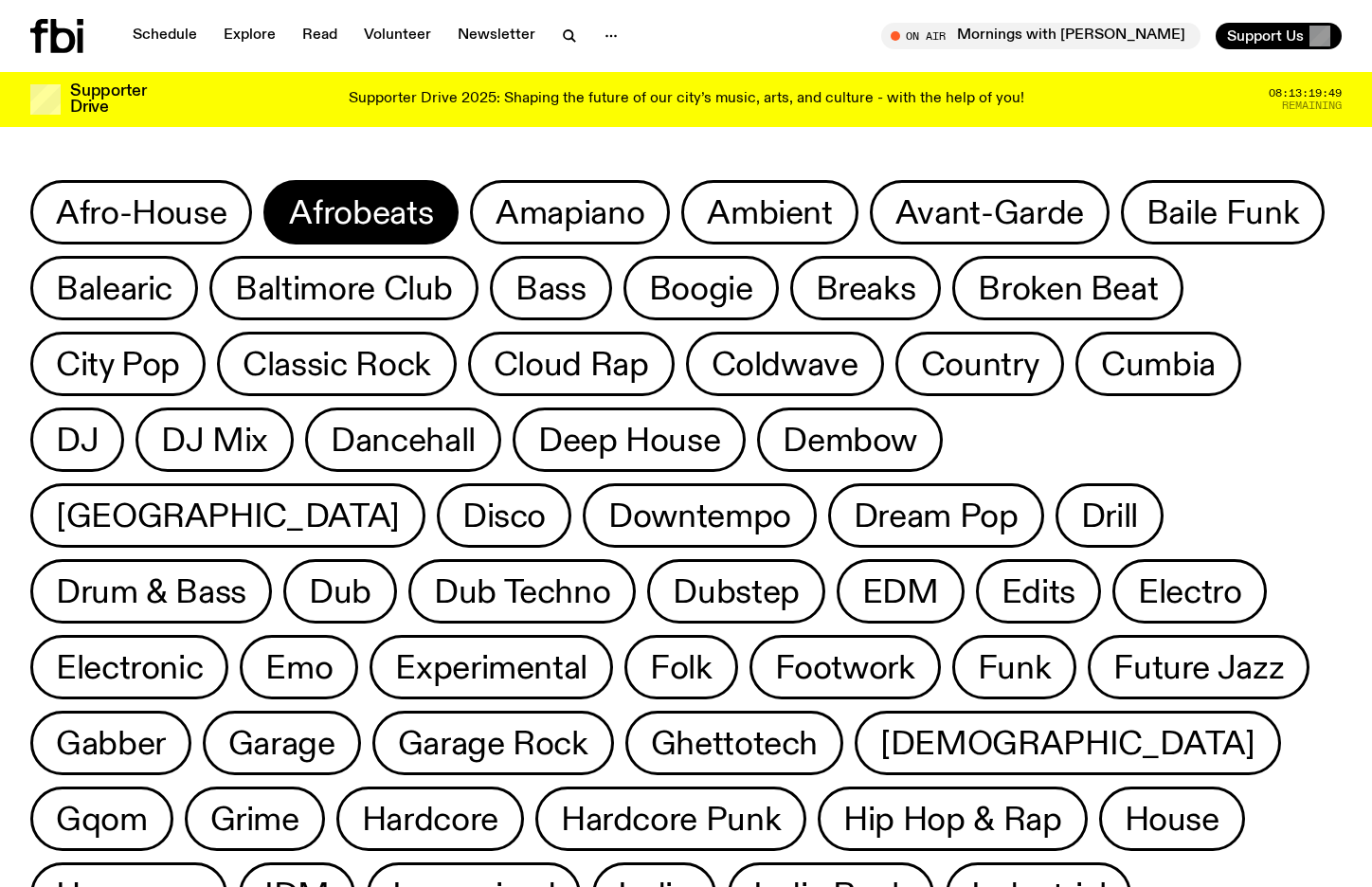
click at [287, 208] on button "Afrobeats" at bounding box center [361, 212] width 195 height 64
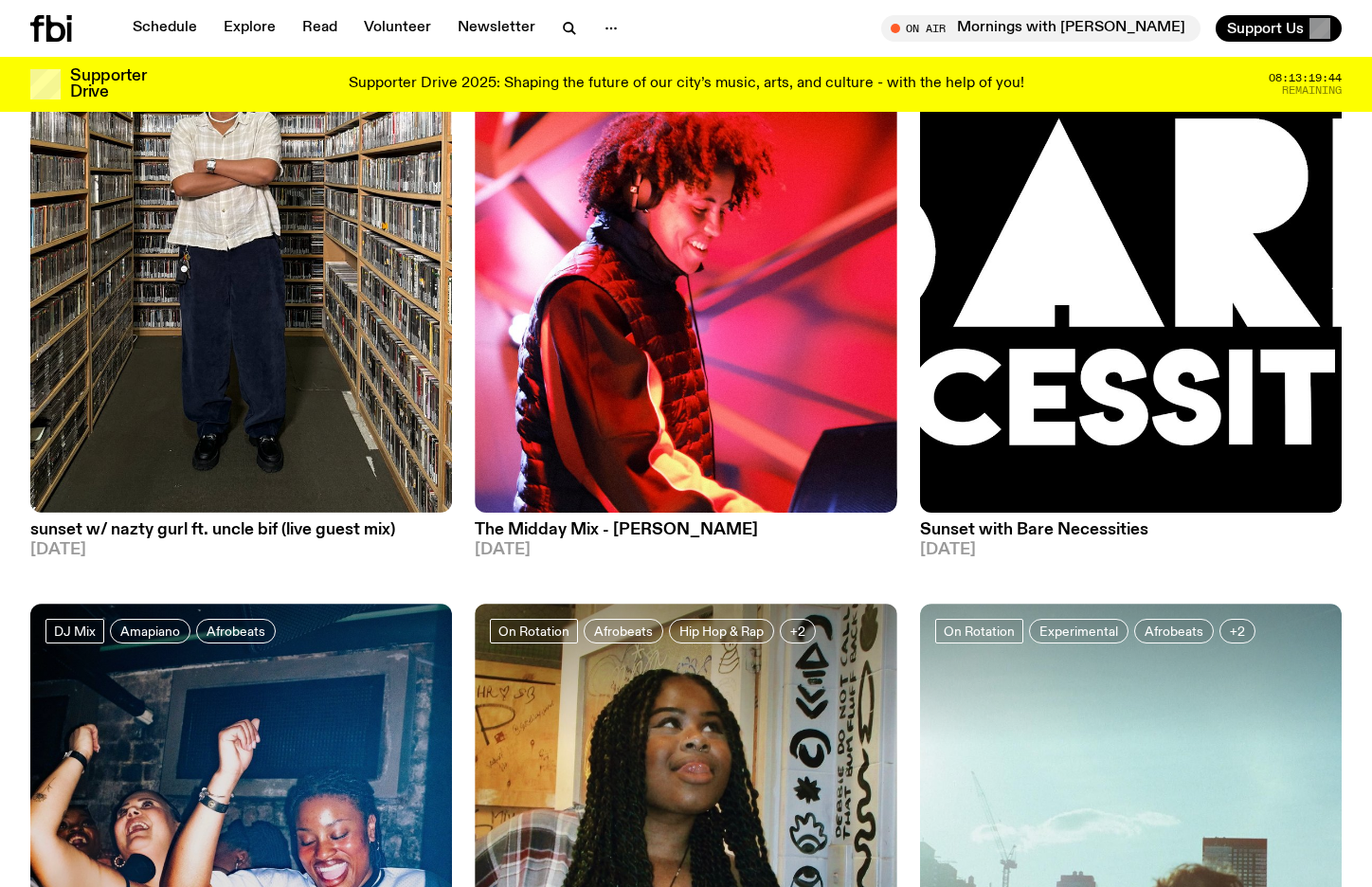
scroll to position [2373, 0]
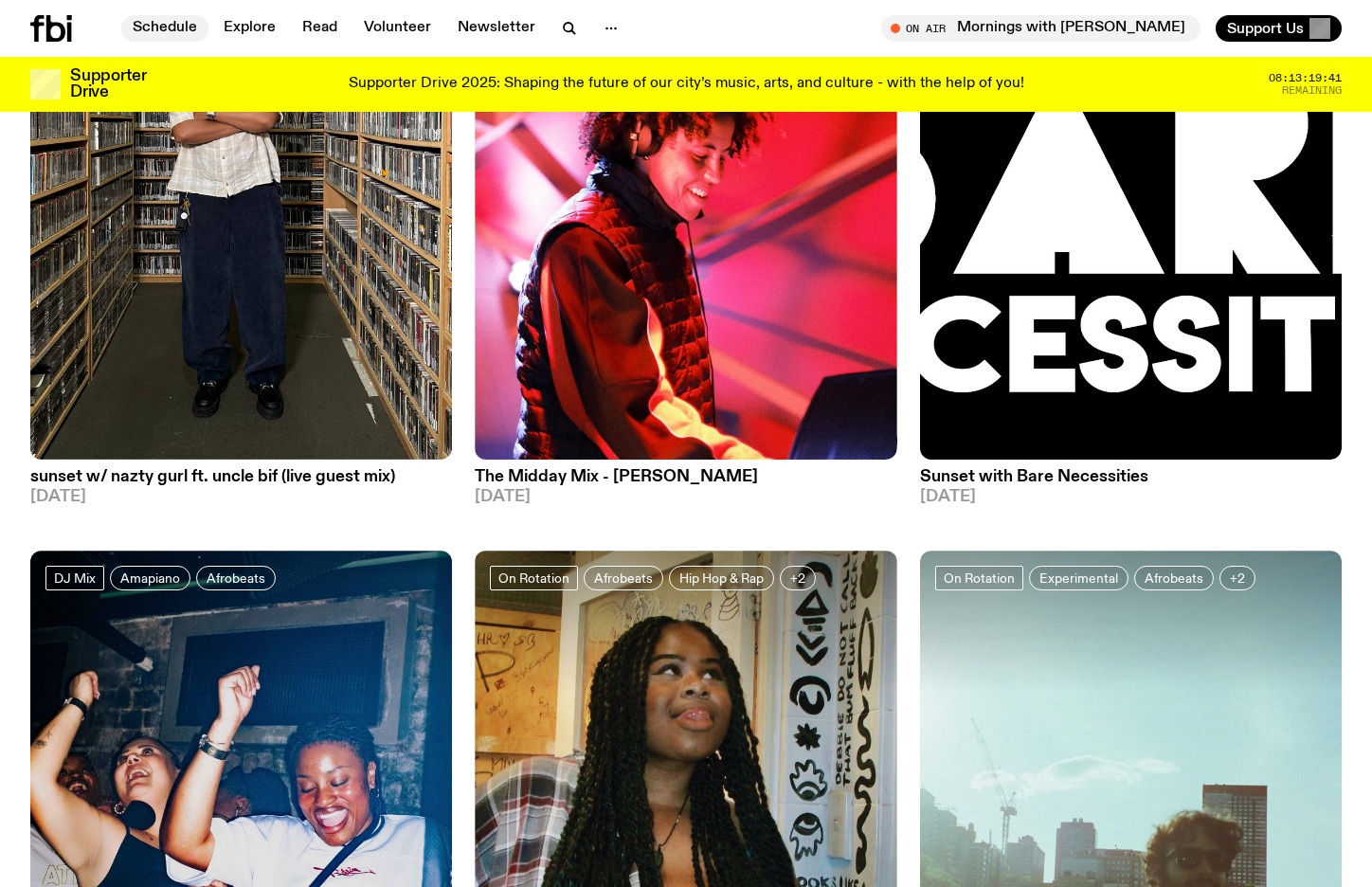
click at [162, 28] on link "Schedule" at bounding box center [164, 28] width 87 height 26
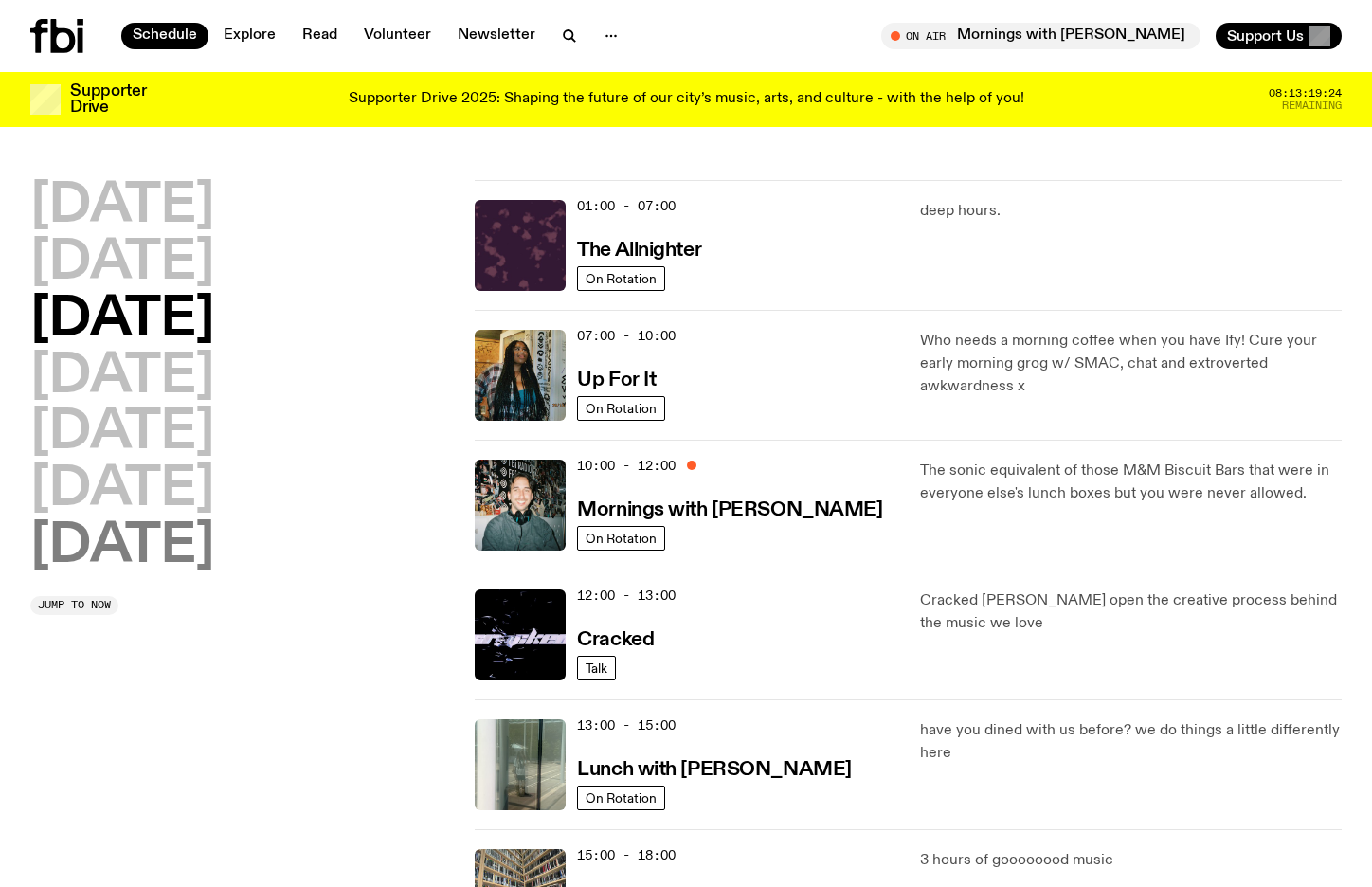
click at [93, 565] on h2 "[DATE]" at bounding box center [122, 547] width 184 height 53
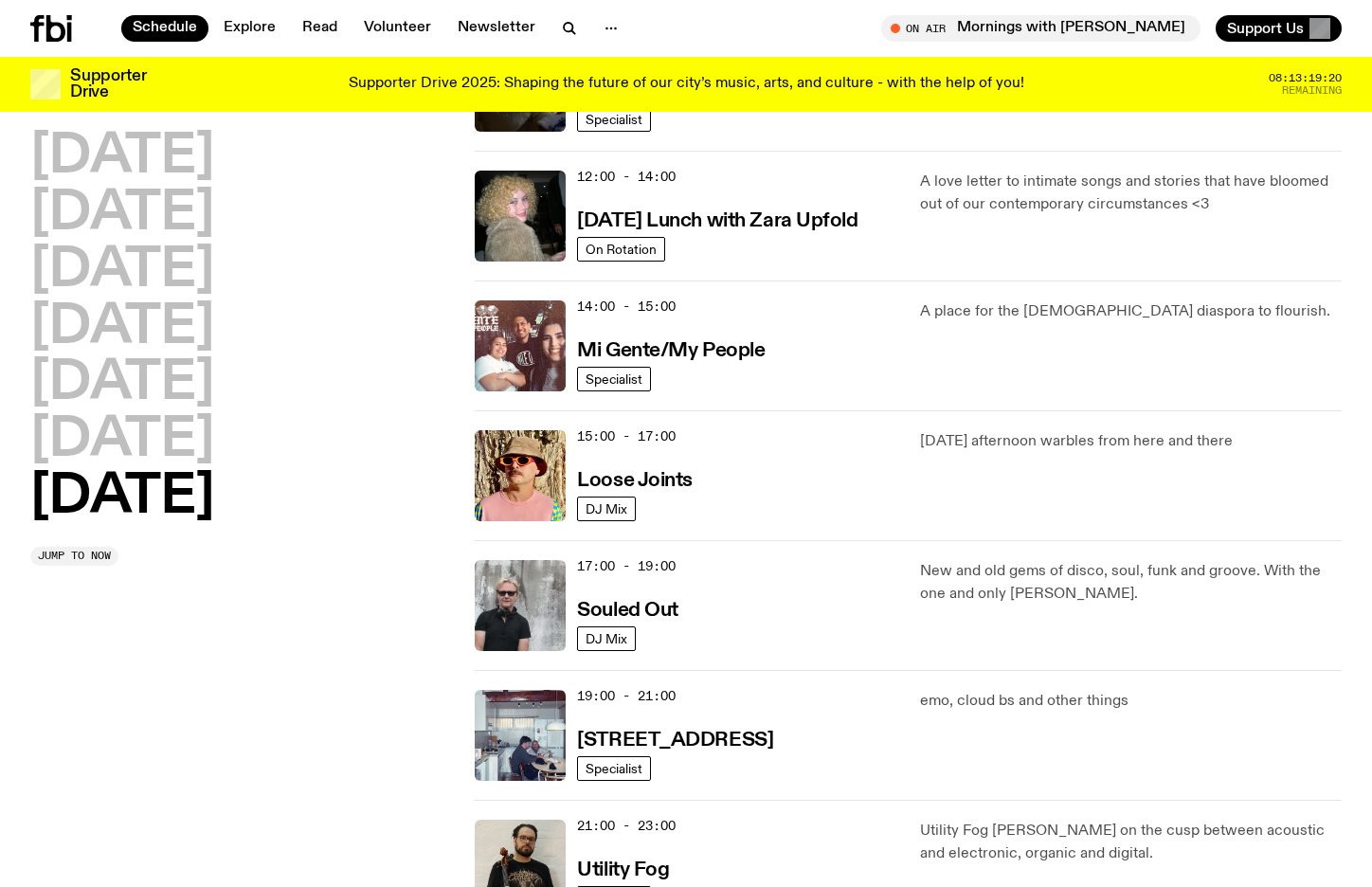
scroll to position [827, 0]
